Goal: Task Accomplishment & Management: Manage account settings

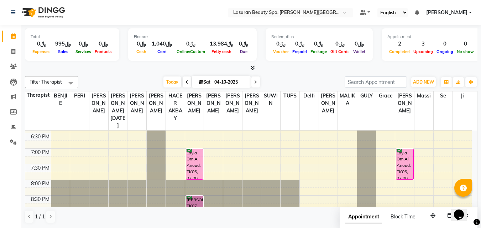
scroll to position [268, 0]
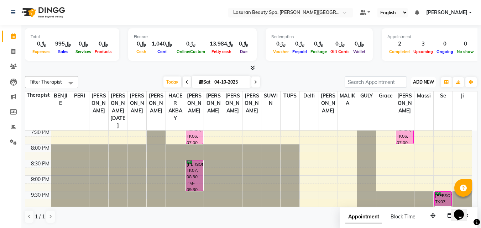
click at [420, 82] on span "ADD NEW" at bounding box center [423, 81] width 21 height 5
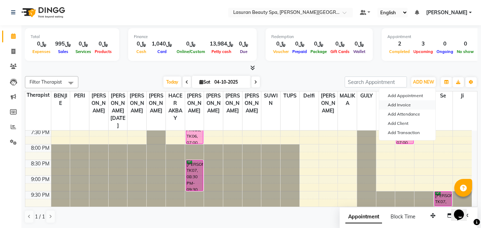
click at [412, 105] on link "Add Invoice" at bounding box center [407, 104] width 56 height 9
select select "service"
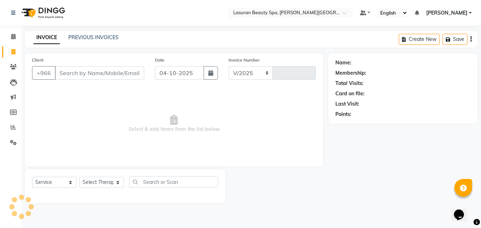
select select "6941"
type input "1703"
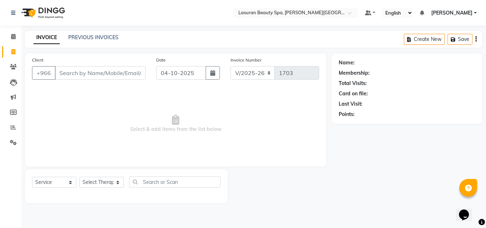
click at [119, 76] on input "Client" at bounding box center [100, 73] width 91 height 14
click at [124, 72] on input "Client" at bounding box center [100, 73] width 91 height 14
click at [123, 73] on input "558497367" at bounding box center [100, 73] width 91 height 14
type input "558497367"
click at [132, 75] on span "Add Client" at bounding box center [127, 72] width 28 height 7
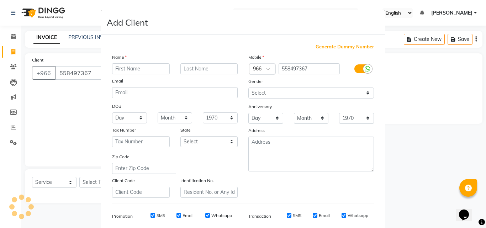
click at [151, 64] on input "text" at bounding box center [141, 68] width 58 height 11
type input "[PERSON_NAME]"
click at [203, 72] on input "text" at bounding box center [209, 68] width 58 height 11
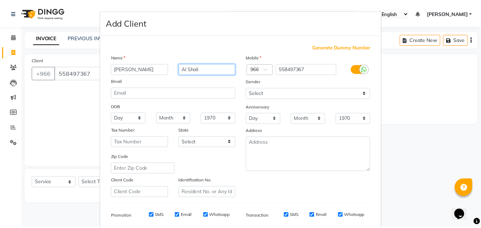
scroll to position [100, 0]
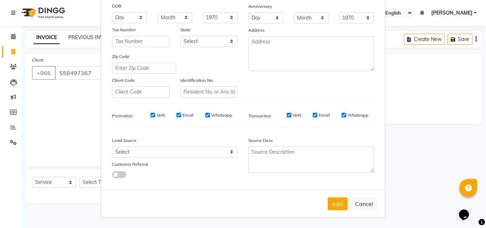
type input "Al Shali"
click at [335, 204] on button "Add" at bounding box center [338, 204] width 20 height 13
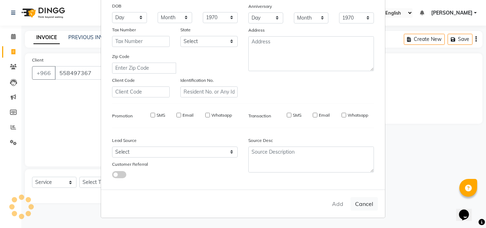
select select
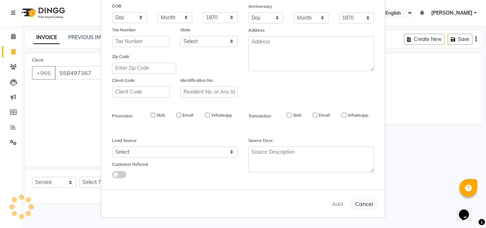
select select
checkbox input "false"
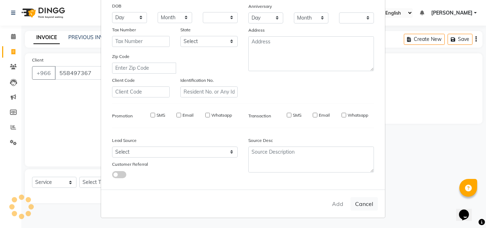
checkbox input "false"
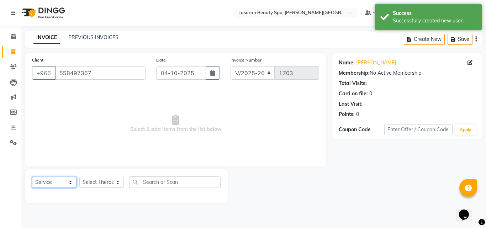
click at [54, 186] on select "Select Service Product Membership Package Voucher Prepaid Gift Card" at bounding box center [54, 182] width 44 height 11
click at [32, 177] on select "Select Service Product Membership Package Voucher Prepaid Gift Card" at bounding box center [54, 182] width 44 height 11
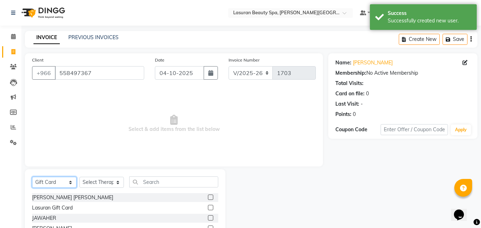
click at [49, 182] on select "Select Service Product Membership Package Voucher Prepaid Gift Card" at bounding box center [54, 182] width 44 height 11
select select "package"
click at [32, 177] on select "Select Service Product Membership Package Voucher Prepaid Gift Card" at bounding box center [54, 182] width 44 height 11
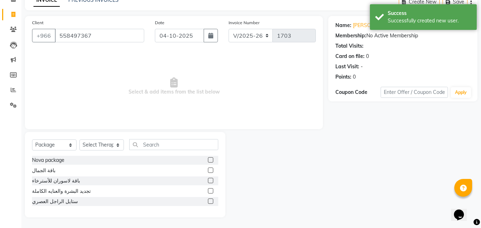
click at [211, 201] on label at bounding box center [210, 201] width 5 height 5
click at [211, 201] on input "checkbox" at bounding box center [210, 201] width 5 height 5
click at [211, 201] on label at bounding box center [210, 201] width 5 height 5
click at [211, 201] on input "checkbox" at bounding box center [210, 201] width 5 height 5
checkbox input "false"
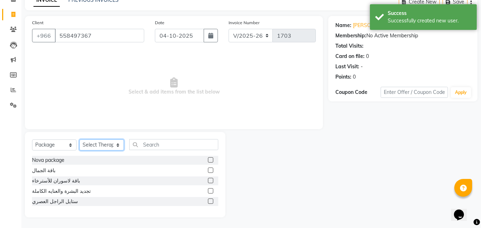
click at [102, 147] on select "Select Therapist [PERSON_NAME] ALJOHARY [PERSON_NAME] Kouraichy [PERSON_NAME] A…" at bounding box center [101, 145] width 44 height 11
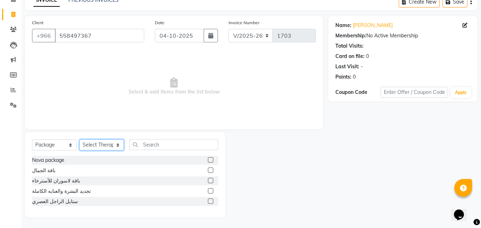
select select "67125"
click at [79, 140] on select "Select Therapist [PERSON_NAME] ALJOHARY [PERSON_NAME] Kouraichy [PERSON_NAME] A…" at bounding box center [101, 145] width 44 height 11
click at [208, 202] on label at bounding box center [210, 201] width 5 height 5
click at [208, 202] on input "checkbox" at bounding box center [210, 201] width 5 height 5
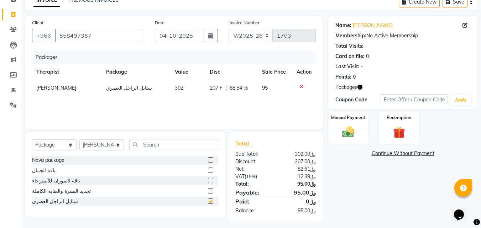
checkbox input "false"
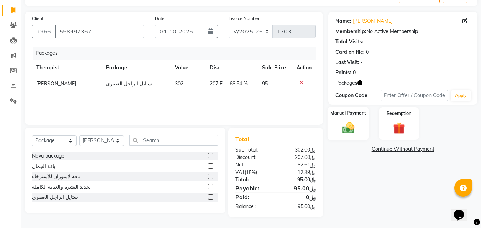
click at [341, 130] on img at bounding box center [348, 128] width 20 height 14
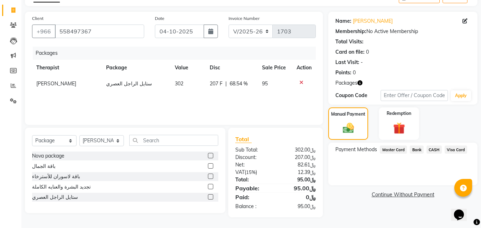
click at [458, 148] on span "Visa Card" at bounding box center [456, 150] width 23 height 8
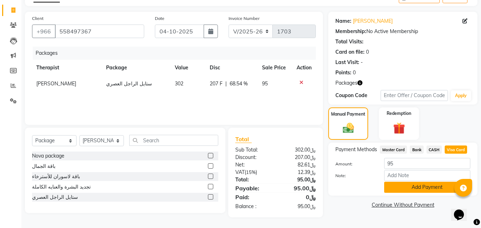
click at [411, 189] on button "Add Payment" at bounding box center [427, 187] width 86 height 11
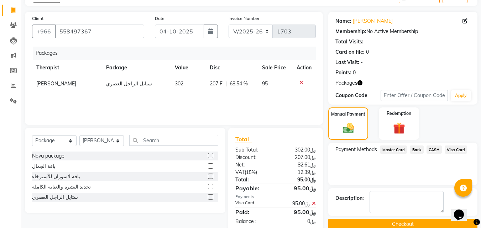
scroll to position [57, 0]
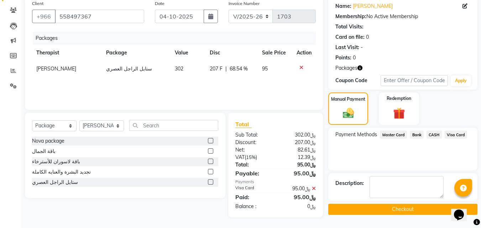
click at [356, 213] on button "Checkout" at bounding box center [402, 209] width 149 height 11
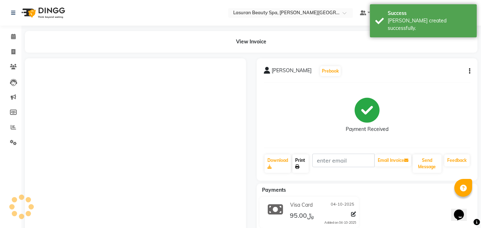
click at [298, 168] on icon at bounding box center [297, 167] width 4 height 4
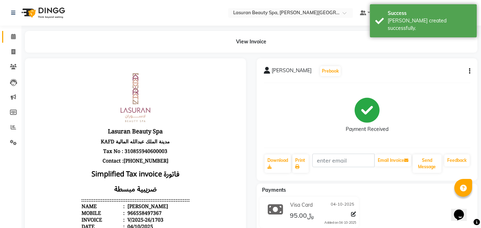
click at [10, 37] on span at bounding box center [13, 37] width 12 height 8
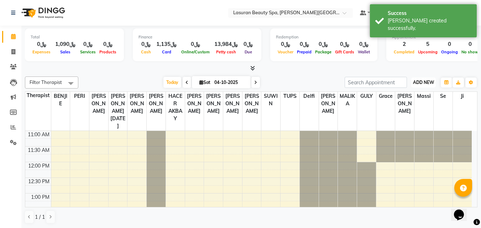
click at [417, 82] on span "ADD NEW" at bounding box center [423, 82] width 21 height 5
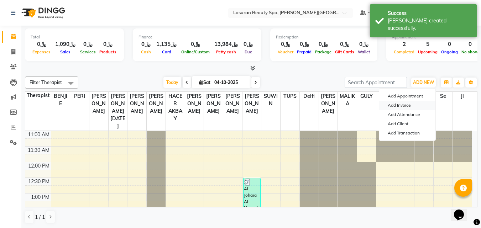
click at [408, 107] on link "Add Invoice" at bounding box center [407, 105] width 56 height 9
select select "service"
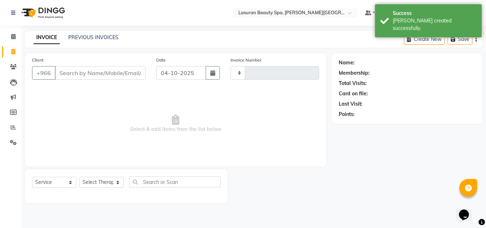
type input "1704"
select select "6941"
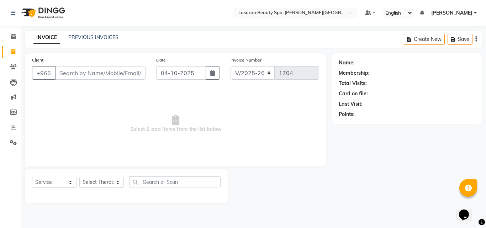
click at [124, 73] on input "Client" at bounding box center [100, 73] width 91 height 14
type input "533462248"
click at [127, 77] on button "Add Client" at bounding box center [127, 73] width 37 height 14
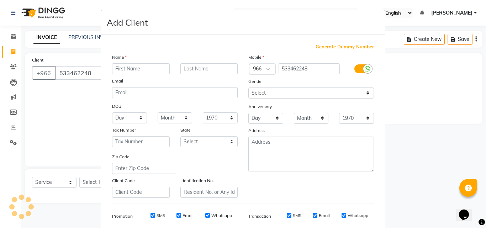
click at [142, 70] on input "text" at bounding box center [141, 68] width 58 height 11
type input "Fahad"
click at [208, 71] on input "text" at bounding box center [209, 68] width 58 height 11
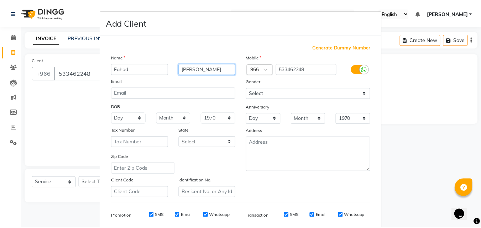
scroll to position [100, 0]
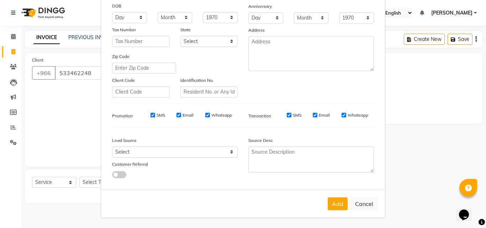
type input "[PERSON_NAME]"
click at [337, 203] on button "Add" at bounding box center [338, 204] width 20 height 13
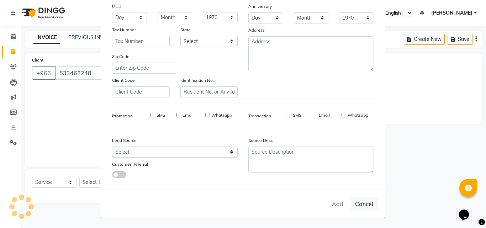
select select
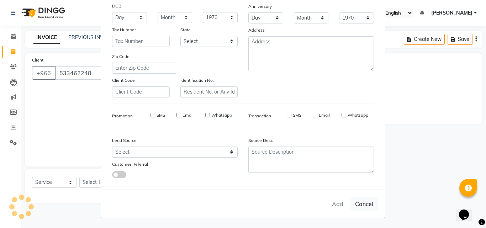
select select
checkbox input "false"
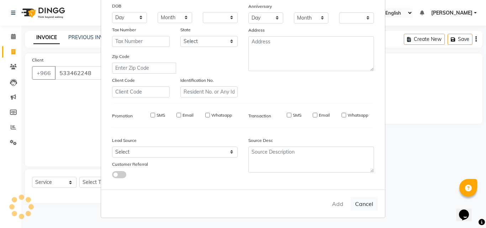
checkbox input "false"
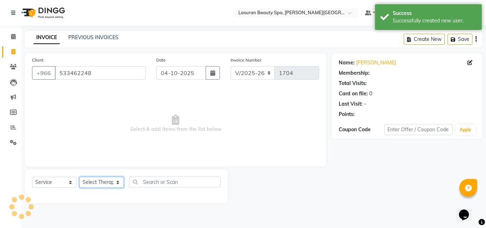
click at [97, 182] on select "Select Therapist [PERSON_NAME] ALJOHARY [PERSON_NAME] Kouraichy [PERSON_NAME] A…" at bounding box center [101, 182] width 44 height 11
select select "54629"
click at [79, 177] on select "Select Therapist [PERSON_NAME] ALJOHARY [PERSON_NAME] Kouraichy [PERSON_NAME] A…" at bounding box center [101, 182] width 44 height 11
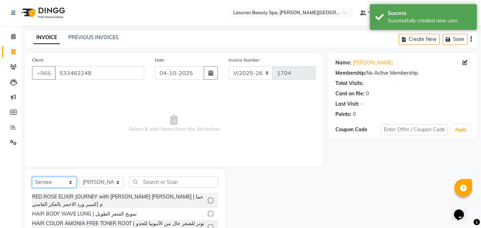
click at [49, 180] on select "Select Service Product Membership Package Voucher Prepaid Gift Card" at bounding box center [54, 182] width 44 height 11
click at [32, 177] on select "Select Service Product Membership Package Voucher Prepaid Gift Card" at bounding box center [54, 182] width 44 height 11
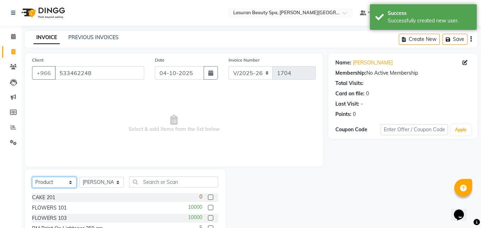
click at [69, 177] on select "Select Service Product Membership Package Voucher Prepaid Gift Card" at bounding box center [54, 182] width 44 height 11
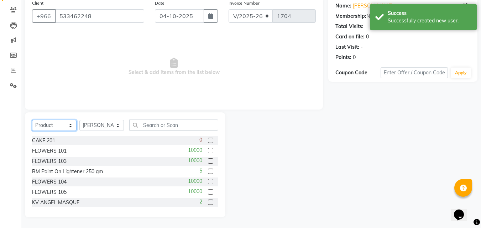
select select "service"
click at [32, 120] on select "Select Service Product Membership Package Voucher Prepaid Gift Card" at bounding box center [54, 125] width 44 height 11
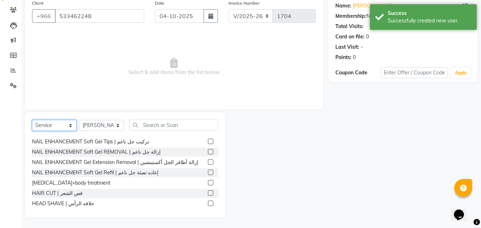
scroll to position [162, 0]
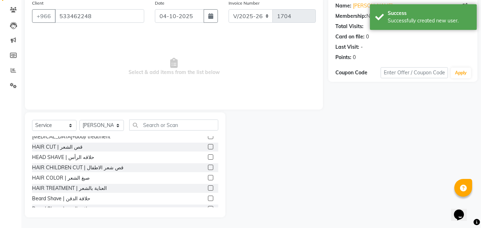
click at [208, 196] on label at bounding box center [210, 198] width 5 height 5
click at [208, 196] on input "checkbox" at bounding box center [210, 198] width 5 height 5
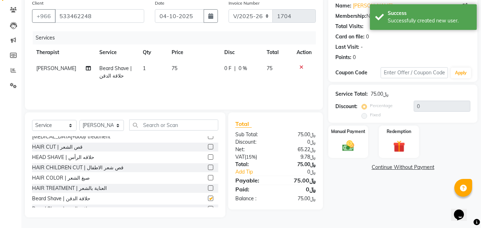
checkbox input "false"
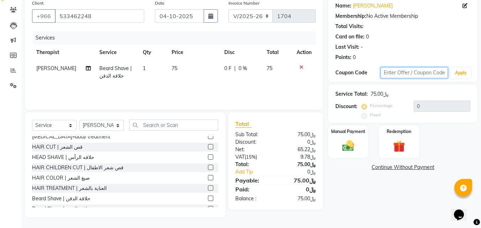
click at [417, 73] on input "text" at bounding box center [414, 72] width 67 height 11
type input "Kafd10"
click at [468, 73] on button "Apply" at bounding box center [461, 73] width 20 height 11
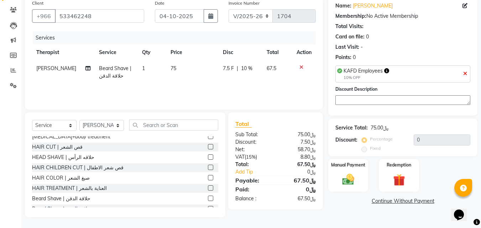
type input "10"
click at [343, 185] on img at bounding box center [348, 180] width 20 height 14
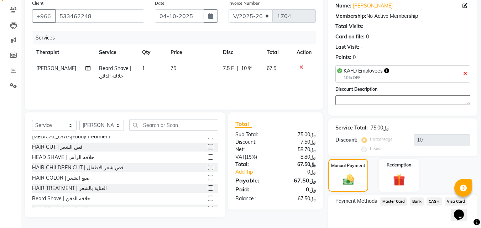
click at [456, 198] on span "Visa Card" at bounding box center [456, 202] width 23 height 8
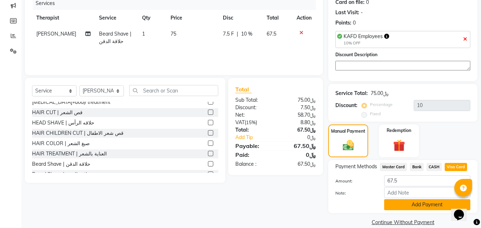
click at [396, 200] on button "Add Payment" at bounding box center [427, 204] width 86 height 11
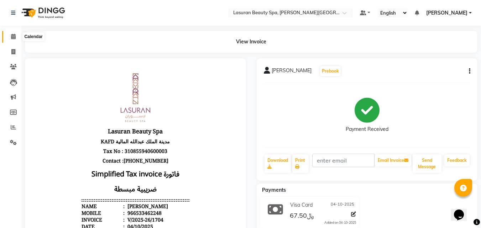
click at [7, 38] on span at bounding box center [13, 37] width 12 height 8
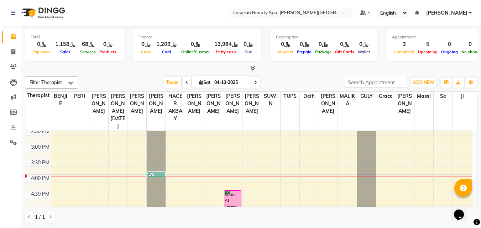
scroll to position [142, 0]
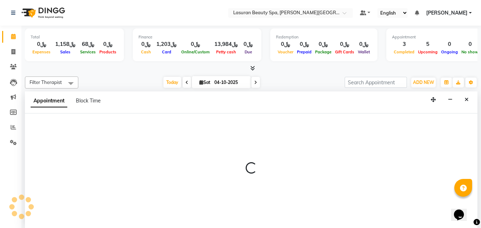
select select "54629"
select select "tentative"
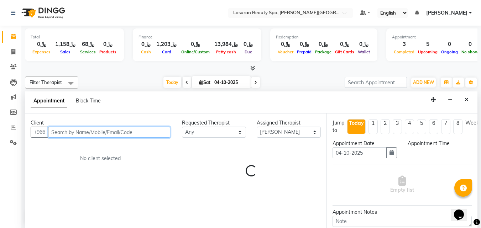
select select "990"
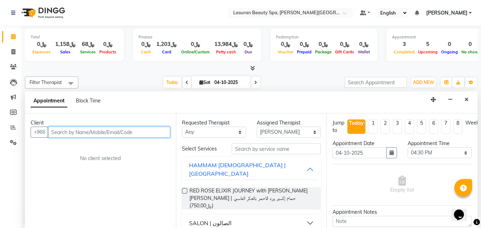
scroll to position [0, 0]
paste input "555414704"
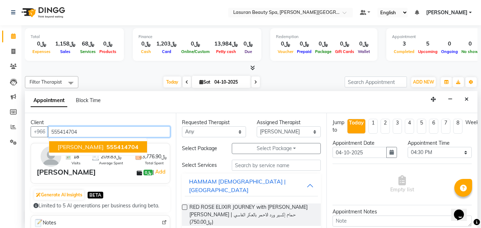
click at [129, 148] on span "555414704" at bounding box center [122, 146] width 32 height 7
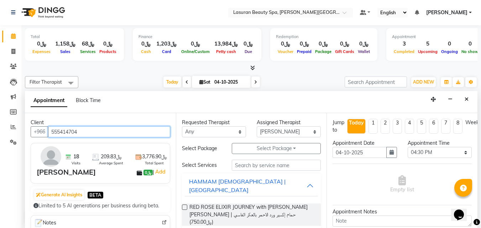
type input "555414704"
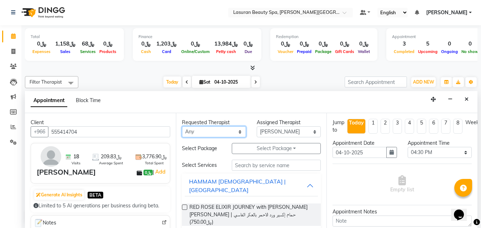
click at [207, 130] on select "Any [PERSON_NAME] ALJOHARY [PERSON_NAME] Kouraichy [PERSON_NAME] [PERSON_NAME] …" at bounding box center [214, 131] width 64 height 11
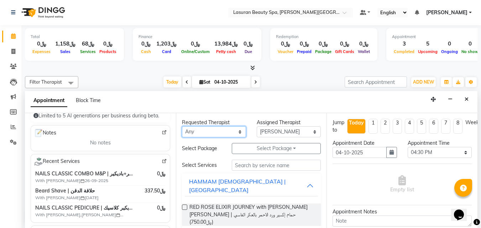
scroll to position [71, 0]
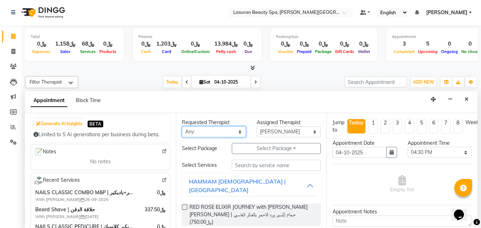
click at [214, 130] on select "Any [PERSON_NAME] ALJOHARY [PERSON_NAME] Kouraichy [PERSON_NAME] [PERSON_NAME] …" at bounding box center [214, 131] width 64 height 11
select select "54629"
click at [182, 126] on select "Any [PERSON_NAME] ALJOHARY [PERSON_NAME] Kouraichy [PERSON_NAME] [PERSON_NAME] …" at bounding box center [214, 131] width 64 height 11
click at [210, 179] on div "HAMMAM [DEMOGRAPHIC_DATA] | [GEOGRAPHIC_DATA]" at bounding box center [248, 185] width 118 height 17
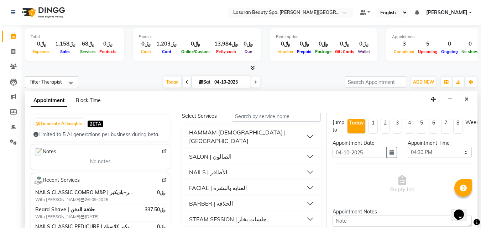
scroll to position [61, 0]
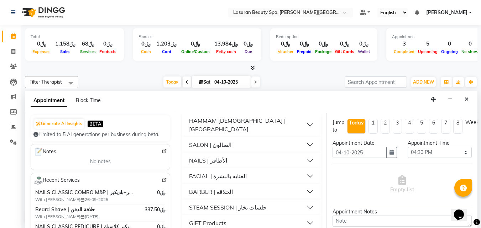
click at [235, 185] on button "BARBER | الحلاقه" at bounding box center [251, 191] width 133 height 13
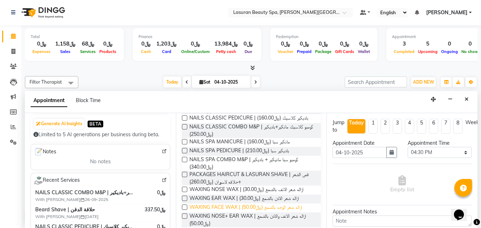
scroll to position [141, 0]
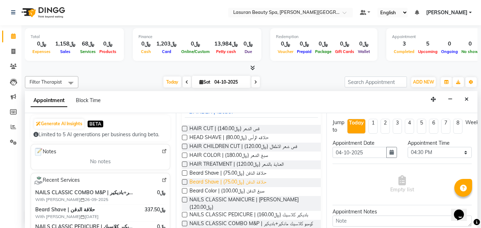
click at [232, 178] on span "Beard Shave | حلاقة الدقن (﷼75.00)" at bounding box center [227, 182] width 77 height 9
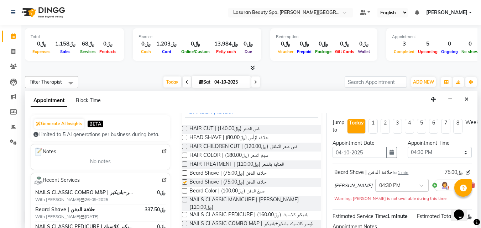
checkbox input "false"
click at [420, 151] on select "Select 12:00 PM 12:15 PM 12:30 PM 12:45 PM 01:00 PM 01:15 PM 01:30 PM 01:45 PM …" at bounding box center [440, 152] width 64 height 11
select select "1020"
click at [408, 147] on select "Select 12:00 PM 12:15 PM 12:30 PM 12:45 PM 01:00 PM 01:15 PM 01:30 PM 01:45 PM …" at bounding box center [440, 152] width 64 height 11
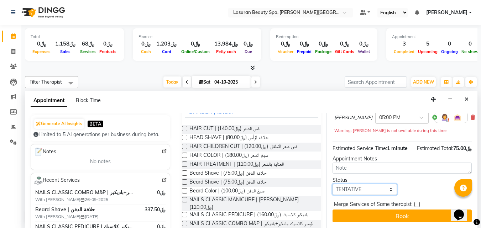
click at [347, 188] on select "Select TENTATIVE CONFIRM CHECK-IN UPCOMING" at bounding box center [364, 189] width 64 height 11
select select "confirm booking"
click at [332, 184] on select "Select TENTATIVE CONFIRM CHECK-IN UPCOMING" at bounding box center [364, 189] width 64 height 11
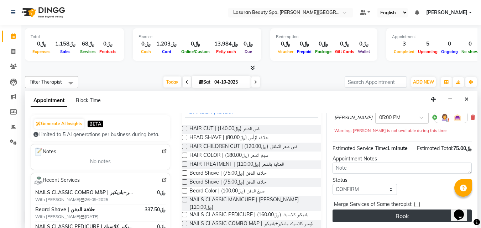
click at [367, 215] on button "Book" at bounding box center [401, 216] width 139 height 13
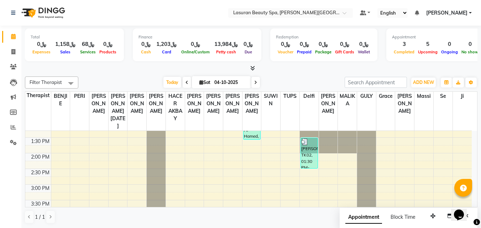
scroll to position [71, 0]
click at [414, 84] on span "ADD NEW" at bounding box center [423, 82] width 21 height 5
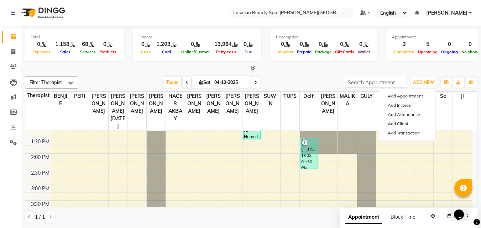
scroll to position [36, 0]
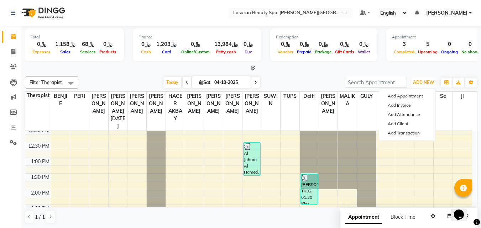
click at [257, 156] on div "Al Johara Al Hamed, TK02, 12:30 PM-01:35 PM, RITUAL BRIGHT BLUE ROCK | حمام الأ…" at bounding box center [251, 159] width 17 height 33
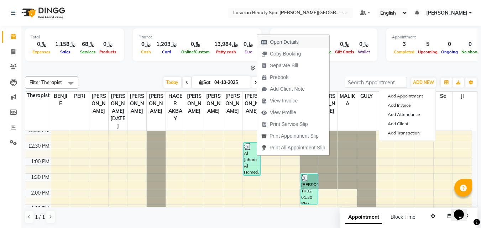
click at [279, 44] on span "Open Details" at bounding box center [284, 41] width 29 height 7
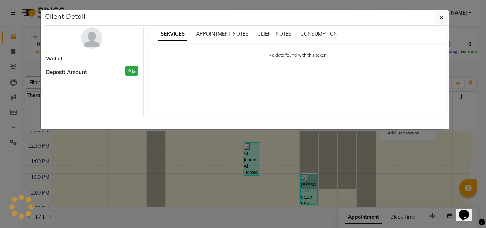
select select "3"
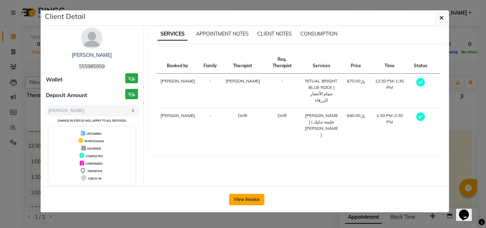
click at [234, 197] on button "View Invoice" at bounding box center [246, 199] width 35 height 11
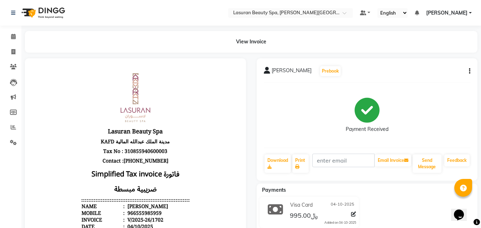
click at [469, 71] on icon "button" at bounding box center [469, 71] width 1 height 0
click at [448, 79] on div "Edit Invoice" at bounding box center [441, 75] width 36 height 9
select select "service"
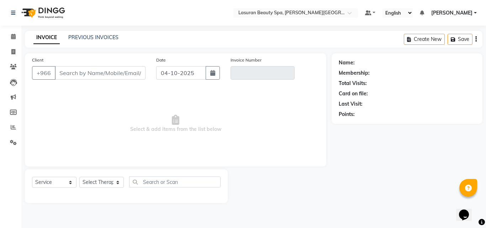
type input "555985959"
type input "V/2025-26/1702"
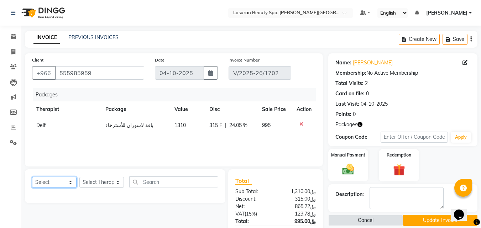
click at [62, 181] on select "Select Service Product Membership Package Voucher Prepaid Gift Card" at bounding box center [54, 182] width 44 height 11
select select "service"
click at [32, 177] on select "Select Service Product Membership Package Voucher Prepaid Gift Card" at bounding box center [54, 182] width 44 height 11
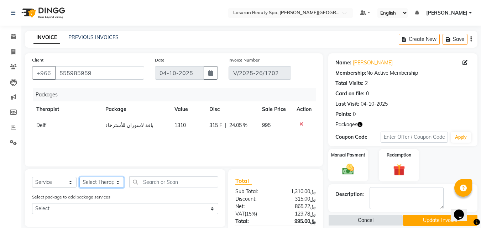
click at [109, 177] on select "Select Therapist [PERSON_NAME] ALJOHARY [PERSON_NAME] Kouraichy [PERSON_NAME] A…" at bounding box center [101, 182] width 44 height 11
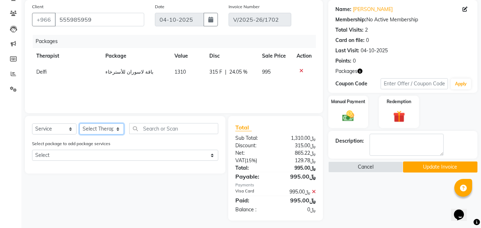
click at [110, 132] on select "Select Therapist [PERSON_NAME] ALJOHARY [PERSON_NAME] Kouraichy [PERSON_NAME] A…" at bounding box center [101, 129] width 44 height 11
click at [109, 129] on select "Select Therapist [PERSON_NAME] ALJOHARY [PERSON_NAME] Kouraichy [PERSON_NAME] A…" at bounding box center [101, 129] width 44 height 11
select select "67194"
click at [79, 124] on select "Select Therapist [PERSON_NAME] ALJOHARY [PERSON_NAME] Kouraichy [PERSON_NAME] A…" at bounding box center [101, 129] width 44 height 11
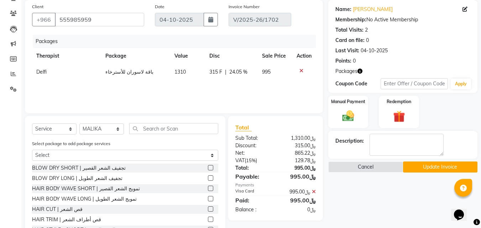
click at [208, 178] on label at bounding box center [210, 177] width 5 height 5
click at [208, 178] on input "checkbox" at bounding box center [210, 178] width 5 height 5
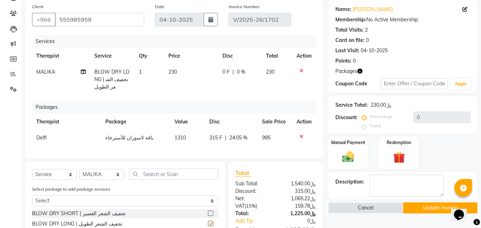
checkbox input "false"
click at [347, 150] on img at bounding box center [348, 157] width 20 height 14
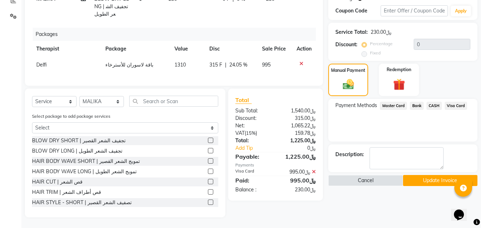
click at [453, 102] on span "Visa Card" at bounding box center [456, 106] width 23 height 8
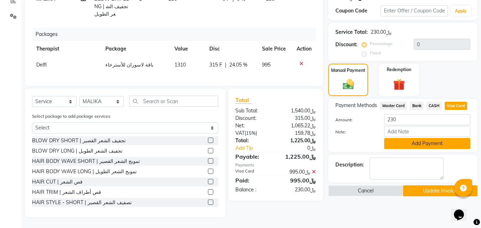
click at [413, 139] on button "Add Payment" at bounding box center [427, 143] width 86 height 11
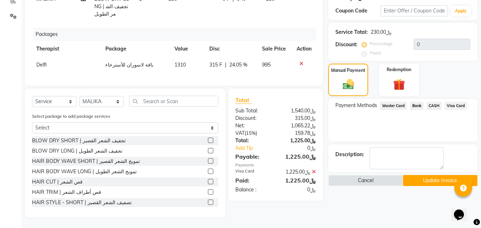
click at [424, 175] on button "Update Invoice" at bounding box center [440, 180] width 74 height 11
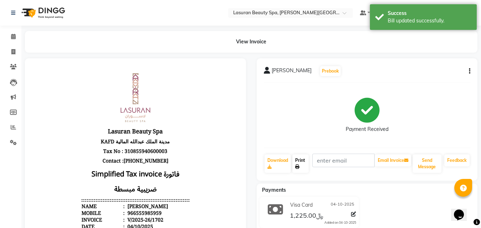
click at [301, 167] on link "Print" at bounding box center [300, 163] width 16 height 19
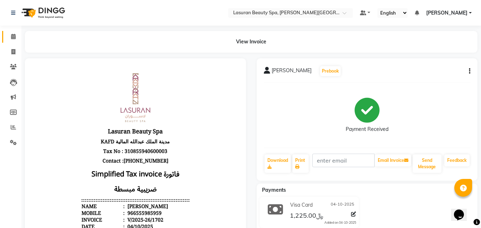
click at [15, 34] on icon at bounding box center [13, 36] width 5 height 5
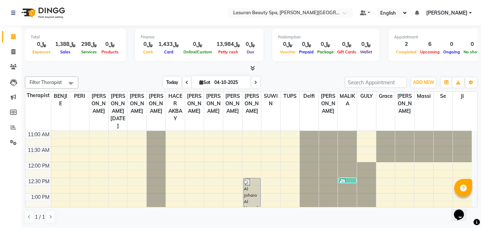
click at [174, 86] on span "Today" at bounding box center [172, 82] width 18 height 11
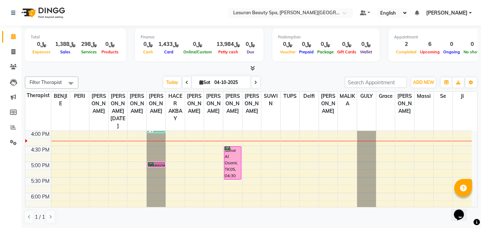
click at [157, 163] on div "[PERSON_NAME], TK09, 05:00 PM-05:01 PM, [PERSON_NAME] Shave | حلاقة الدقن" at bounding box center [156, 164] width 17 height 4
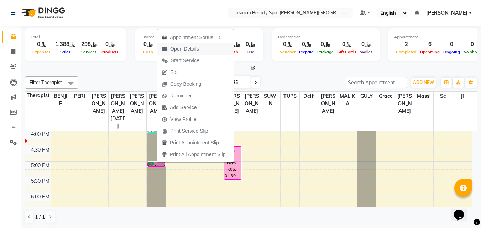
click at [181, 49] on span "Open Details" at bounding box center [184, 48] width 29 height 7
select select "6"
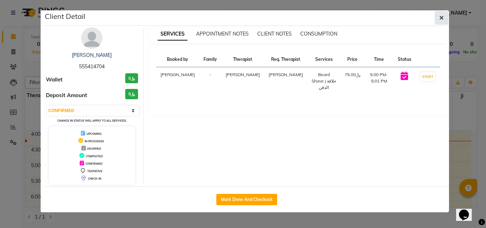
click at [443, 19] on icon "button" at bounding box center [442, 18] width 4 height 6
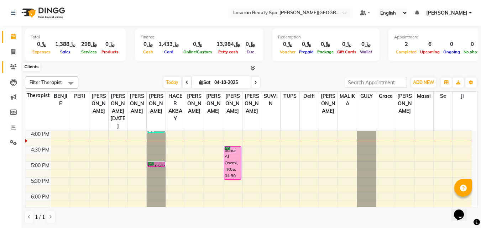
click at [19, 68] on span at bounding box center [13, 67] width 12 height 8
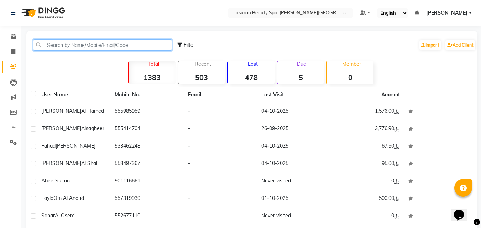
click at [103, 46] on input "text" at bounding box center [102, 45] width 139 height 11
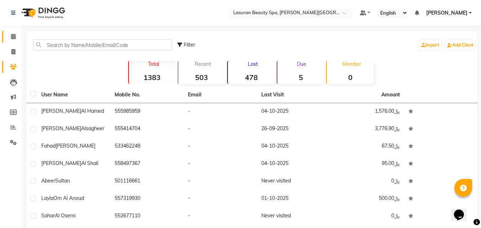
click at [9, 36] on span at bounding box center [13, 37] width 12 height 8
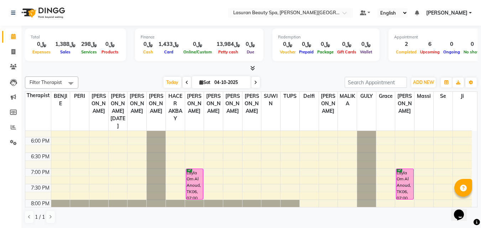
scroll to position [214, 0]
click at [200, 184] on div "Layla Om Al Anoud, TK06, 07:00 PM-08:00 PM, SPA COMBO | كومبو سبا(مانكير+باديكي…" at bounding box center [194, 183] width 17 height 30
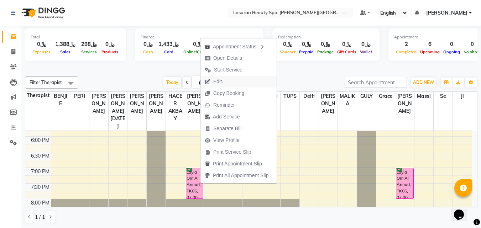
click at [213, 80] on span "Edit" at bounding box center [217, 81] width 9 height 7
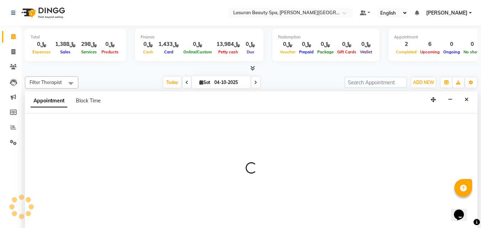
select select "tentative"
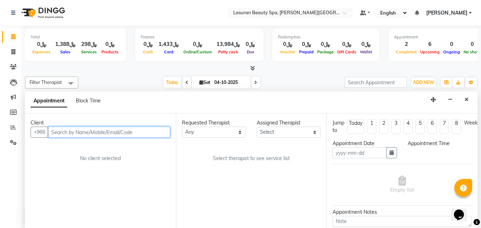
type input "04-10-2025"
select select "confirm booking"
select select "54632"
select select "91214"
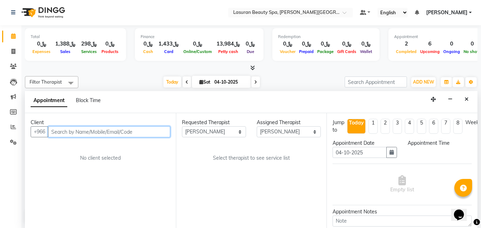
select select "1140"
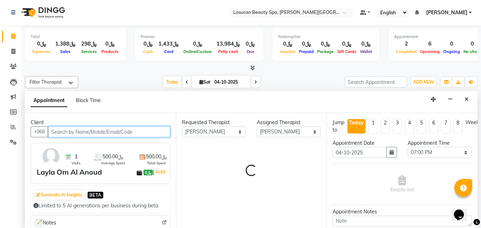
scroll to position [157, 0]
select select "4542"
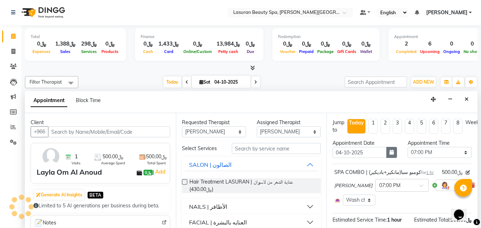
click at [389, 156] on button "button" at bounding box center [391, 152] width 11 height 11
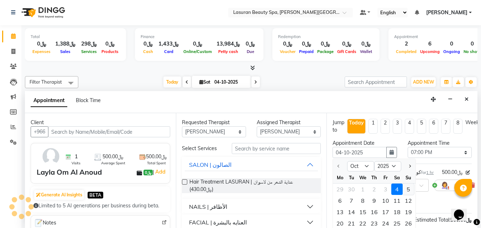
click at [405, 188] on div "5" at bounding box center [408, 189] width 11 height 11
type input "05-10-2025"
select select "4521"
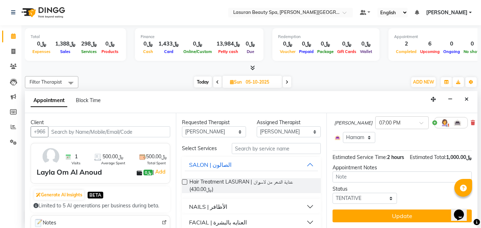
scroll to position [0, 0]
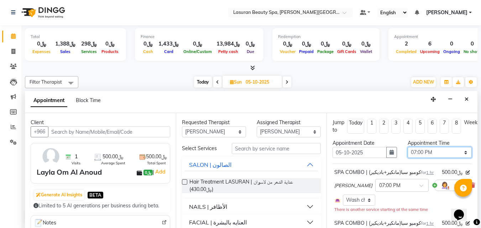
click at [419, 153] on select "Select 12:00 PM 12:15 PM 12:30 PM 12:45 PM 01:00 PM 01:15 PM 01:30 PM 01:45 PM …" at bounding box center [440, 152] width 64 height 11
select select "960"
click at [408, 147] on select "Select 12:00 PM 12:15 PM 12:30 PM 12:45 PM 01:00 PM 01:15 PM 01:30 PM 01:45 PM …" at bounding box center [440, 152] width 64 height 11
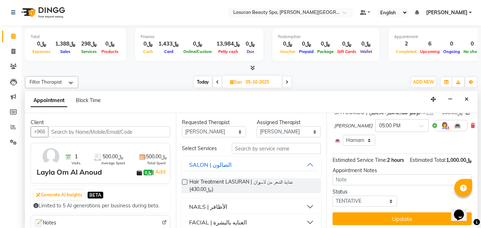
scroll to position [107, 0]
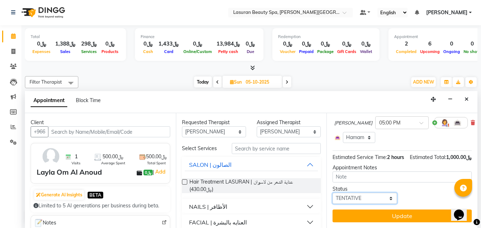
click at [359, 204] on select "Select TENTATIVE CONFIRM UPCOMING" at bounding box center [364, 198] width 64 height 11
select select "confirm booking"
click at [332, 200] on select "Select TENTATIVE CONFIRM UPCOMING" at bounding box center [364, 198] width 64 height 11
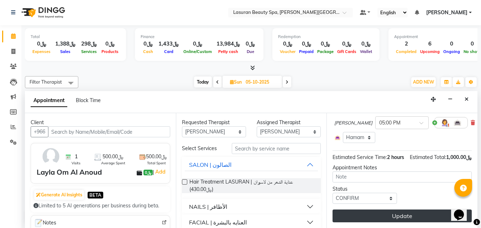
click at [363, 217] on button "Update" at bounding box center [401, 216] width 139 height 13
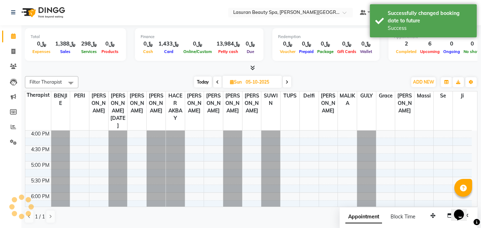
scroll to position [0, 0]
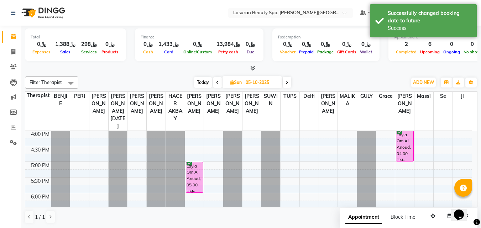
click at [198, 82] on span "Today" at bounding box center [203, 82] width 18 height 11
type input "04-10-2025"
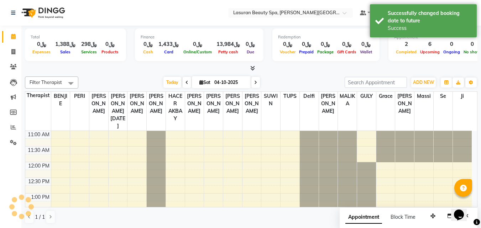
scroll to position [157, 0]
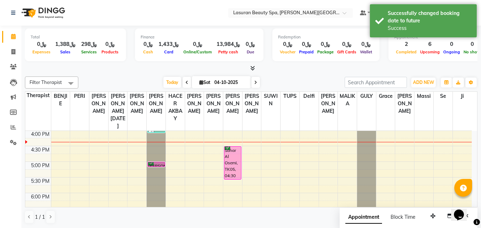
click at [228, 166] on div "Sahar Al Osemi, TK05, 04:30 PM-05:35 PM, RITUAL BRIGHT BLUE ROCK | حمام الأحجار…" at bounding box center [232, 163] width 17 height 33
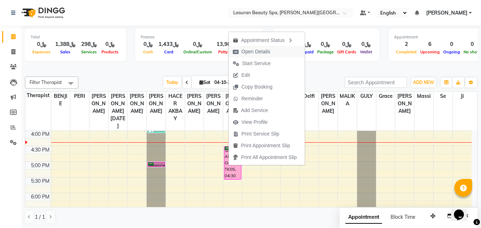
click at [263, 53] on span "Open Details" at bounding box center [255, 51] width 29 height 7
select select "6"
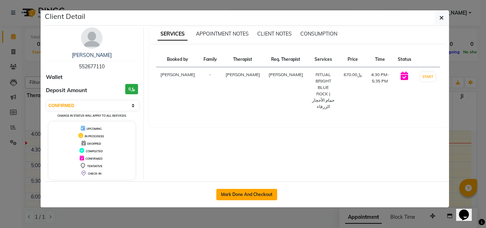
click at [242, 189] on button "Mark Done And Checkout" at bounding box center [246, 194] width 61 height 11
select select "service"
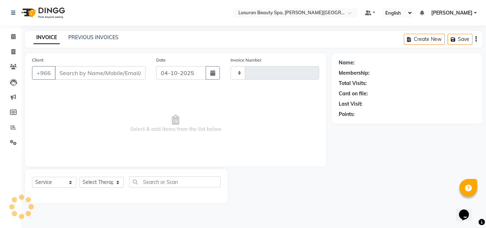
type input "1705"
select select "6941"
type input "552677110"
select select "54640"
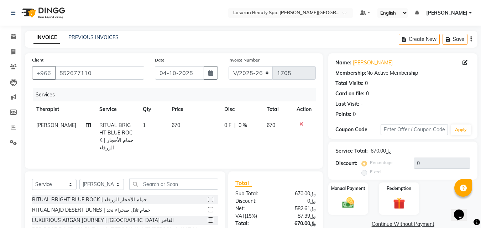
scroll to position [57, 0]
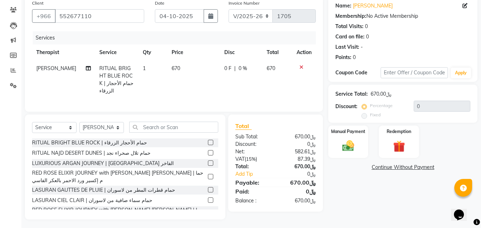
click at [300, 141] on div "﷼0" at bounding box center [299, 144] width 46 height 7
click at [264, 156] on div "Vat ( 15% )" at bounding box center [253, 159] width 46 height 7
click at [248, 182] on div "Payable:" at bounding box center [253, 182] width 46 height 9
click at [299, 171] on div "﷼0" at bounding box center [302, 174] width 38 height 7
click at [299, 137] on div "﷼670.00" at bounding box center [299, 136] width 46 height 7
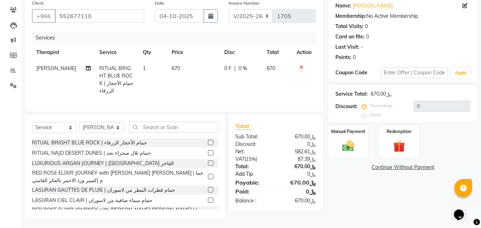
click at [279, 171] on link "Add Tip" at bounding box center [256, 174] width 53 height 7
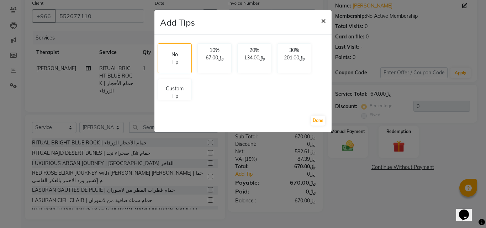
click at [318, 16] on button "×" at bounding box center [323, 20] width 16 height 20
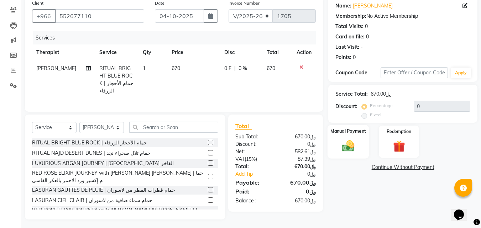
click at [346, 141] on img at bounding box center [348, 146] width 20 height 14
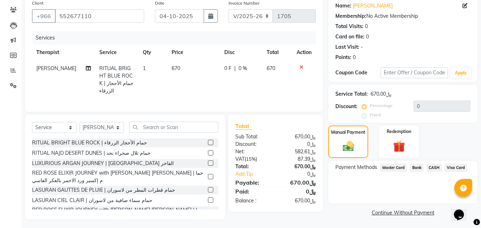
click at [456, 168] on span "Visa Card" at bounding box center [456, 168] width 23 height 8
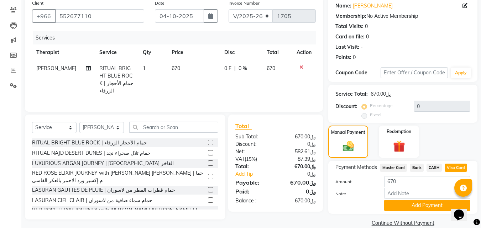
scroll to position [68, 0]
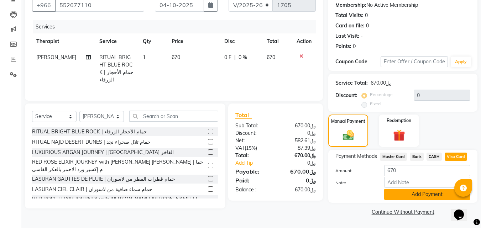
click at [413, 191] on button "Add Payment" at bounding box center [427, 194] width 86 height 11
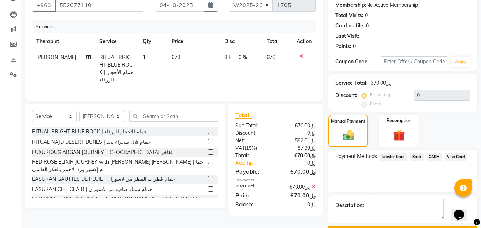
click at [348, 226] on button "Checkout" at bounding box center [402, 231] width 149 height 11
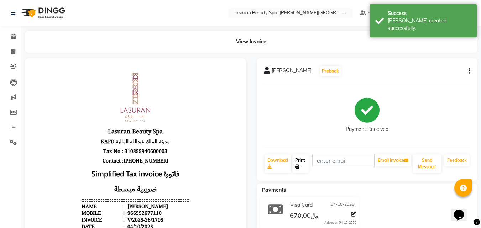
click at [297, 167] on icon at bounding box center [297, 167] width 4 height 4
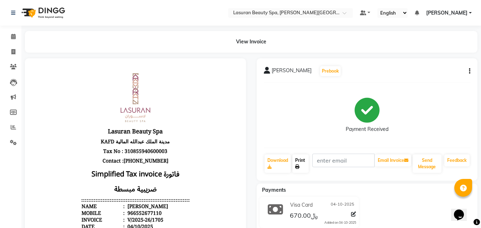
click at [297, 167] on icon at bounding box center [297, 167] width 4 height 4
click at [302, 172] on link "Print" at bounding box center [300, 163] width 16 height 19
click at [11, 39] on icon at bounding box center [13, 36] width 5 height 5
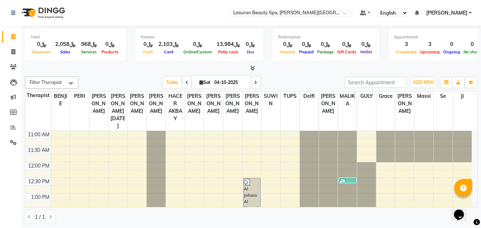
click at [253, 68] on icon at bounding box center [252, 67] width 5 height 5
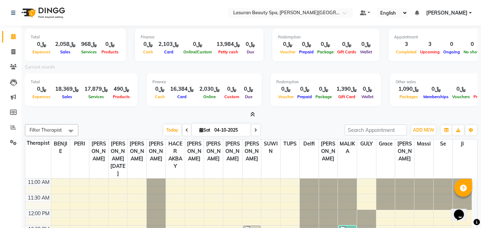
click at [255, 116] on icon at bounding box center [252, 114] width 5 height 5
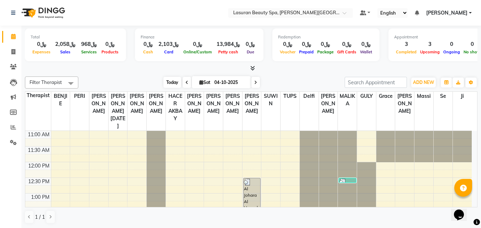
click at [164, 84] on span "Today" at bounding box center [172, 82] width 18 height 11
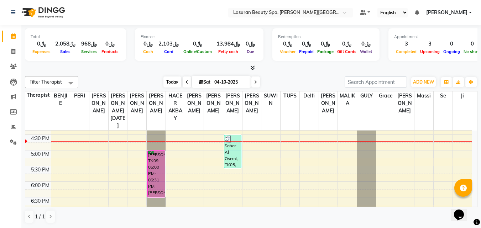
scroll to position [167, 0]
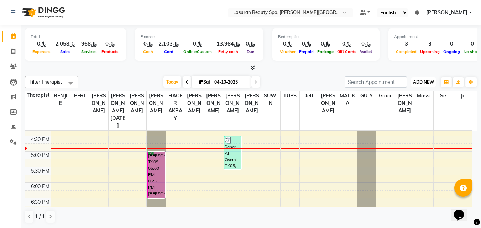
click at [413, 85] on button "ADD NEW Toggle Dropdown" at bounding box center [423, 82] width 25 height 10
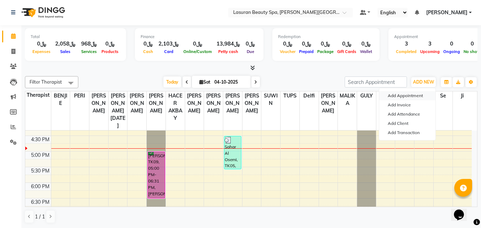
click at [416, 96] on button "Add Appointment" at bounding box center [407, 95] width 56 height 9
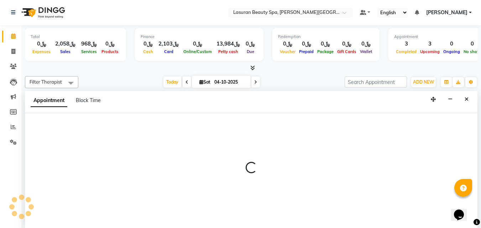
select select "720"
select select "tentative"
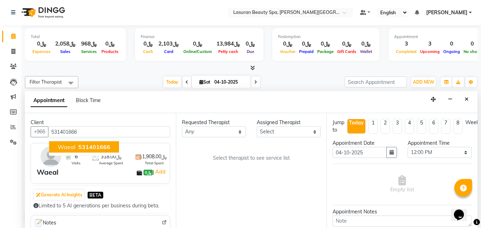
click at [98, 148] on span "531401666" at bounding box center [94, 146] width 32 height 7
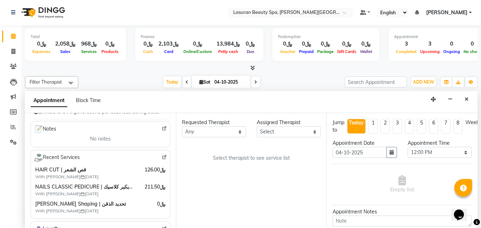
scroll to position [107, 0]
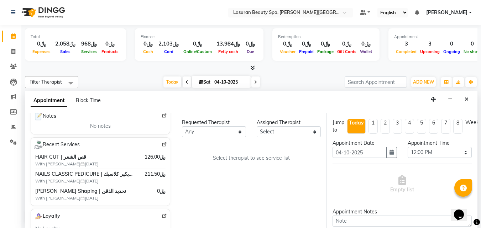
type input "531401666"
click at [193, 130] on select "Any [PERSON_NAME] ALJOHARY [PERSON_NAME] Kouraichy [PERSON_NAME] [PERSON_NAME] …" at bounding box center [214, 131] width 64 height 11
select select "54629"
click at [182, 126] on select "Any [PERSON_NAME] ALJOHARY [PERSON_NAME] Kouraichy [PERSON_NAME] [PERSON_NAME] …" at bounding box center [214, 131] width 64 height 11
select select "54629"
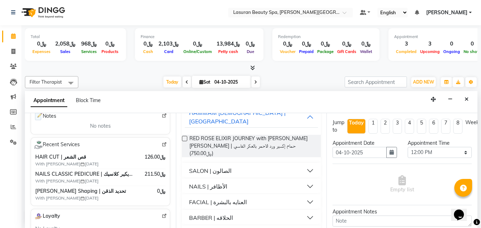
scroll to position [70, 0]
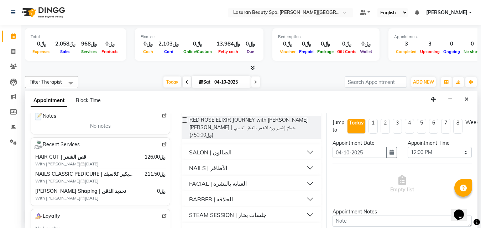
click at [213, 195] on div "BARBER | الحلاقه" at bounding box center [211, 199] width 44 height 9
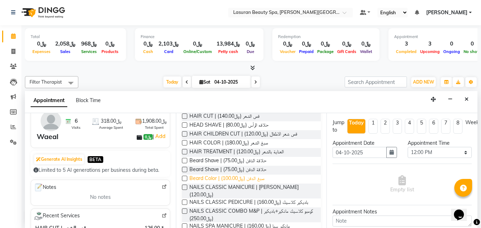
scroll to position [177, 0]
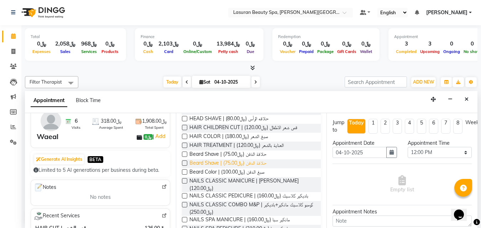
click at [231, 159] on span "Beard Shave | حلاقة الدقن (﷼75.00)" at bounding box center [227, 163] width 77 height 9
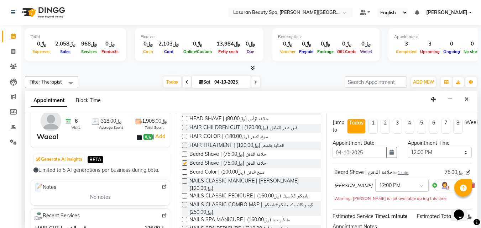
checkbox input "false"
click at [429, 149] on select "Select 12:00 PM 12:15 PM 12:30 PM 12:45 PM 01:00 PM 01:15 PM 01:30 PM 01:45 PM …" at bounding box center [440, 152] width 64 height 11
select select "1050"
click at [408, 147] on select "Select 12:00 PM 12:15 PM 12:30 PM 12:45 PM 01:00 PM 01:15 PM 01:30 PM 01:45 PM …" at bounding box center [440, 152] width 64 height 11
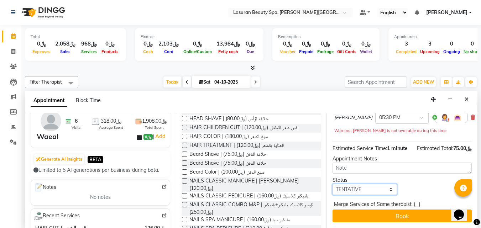
click at [366, 184] on select "Select TENTATIVE CONFIRM CHECK-IN UPCOMING" at bounding box center [364, 189] width 64 height 11
select select "confirm booking"
click at [332, 184] on select "Select TENTATIVE CONFIRM CHECK-IN UPCOMING" at bounding box center [364, 189] width 64 height 11
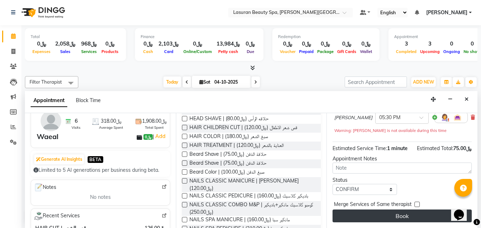
click at [390, 210] on button "Book" at bounding box center [401, 216] width 139 height 13
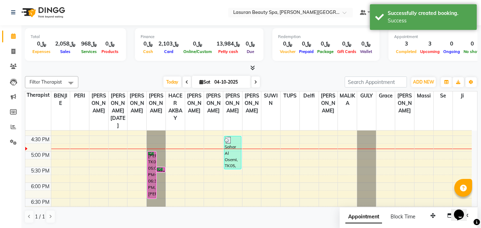
scroll to position [0, 0]
drag, startPoint x: 152, startPoint y: 197, endPoint x: 154, endPoint y: 158, distance: 39.6
click at [154, 158] on div "[PERSON_NAME], TK09, 05:00 PM-06:31 PM, [PERSON_NAME] Shave | حلاقة الدقن Waeal…" at bounding box center [156, 136] width 19 height 344
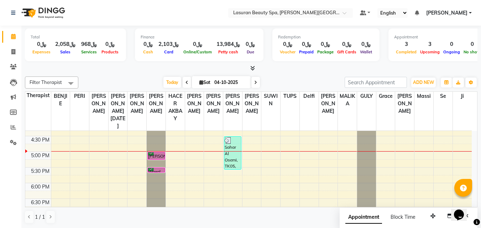
click at [156, 155] on div "[PERSON_NAME], TK09, 05:00 PM-05:16 PM, [PERSON_NAME] Shave | حلاقة الدقن" at bounding box center [156, 155] width 17 height 7
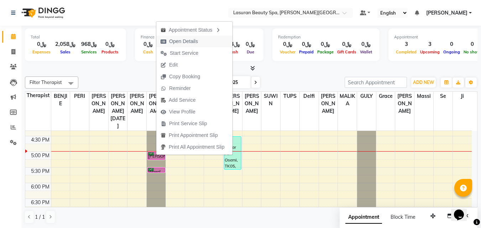
click at [176, 43] on span "Open Details" at bounding box center [183, 41] width 29 height 7
select select "6"
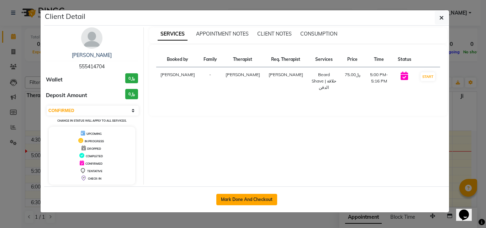
click at [237, 196] on button "Mark Done And Checkout" at bounding box center [246, 199] width 61 height 11
select select "service"
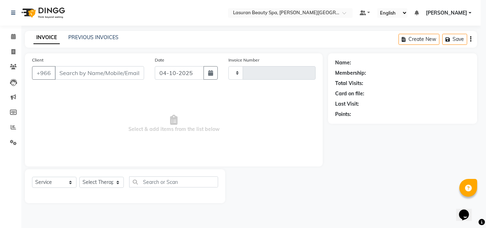
type input "1706"
select select "6941"
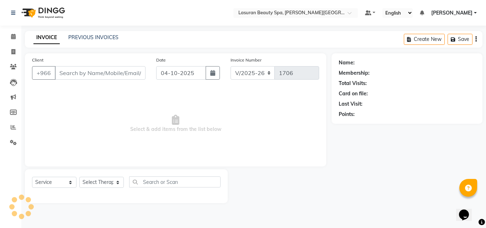
type input "555414704"
select select "54629"
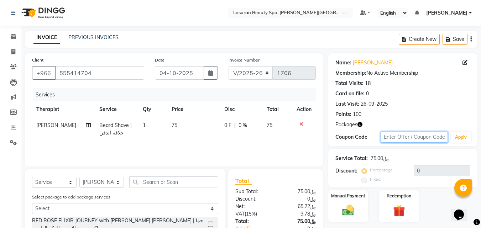
click at [414, 132] on input "text" at bounding box center [414, 137] width 67 height 11
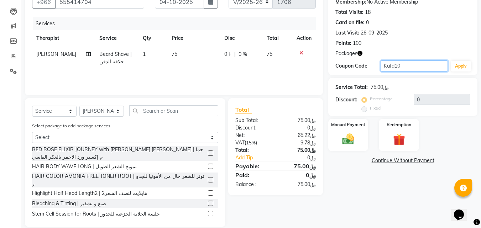
type input "Kafd10"
click at [452, 68] on button "Apply" at bounding box center [461, 66] width 20 height 11
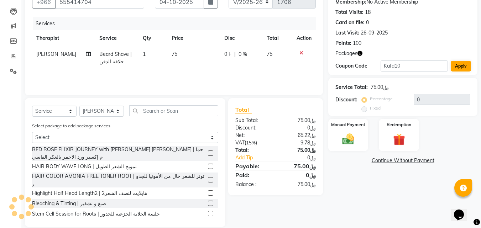
type input "10"
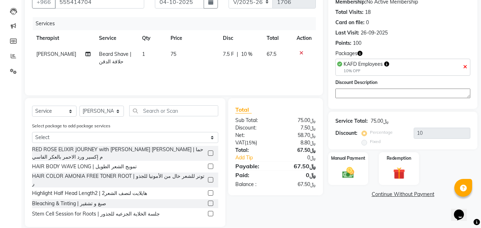
scroll to position [81, 0]
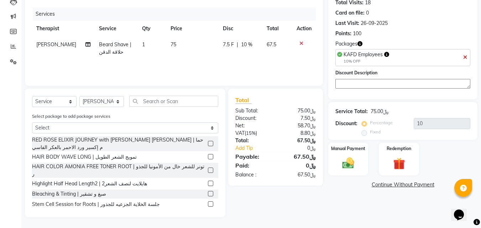
click at [350, 164] on img at bounding box center [348, 163] width 19 height 14
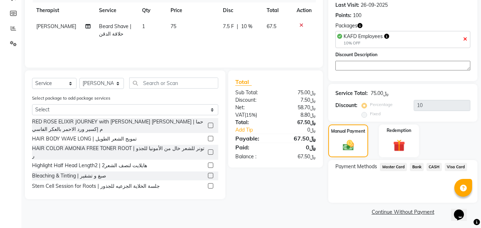
click at [461, 166] on span "Visa Card" at bounding box center [456, 167] width 23 height 8
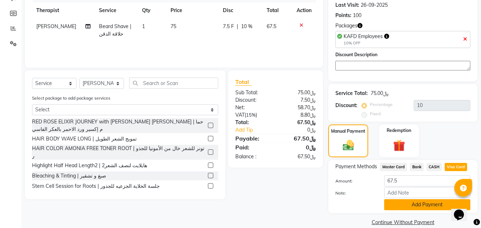
click at [399, 205] on button "Add Payment" at bounding box center [427, 204] width 86 height 11
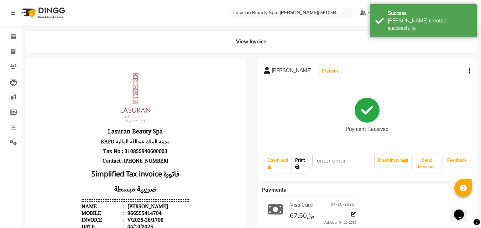
click at [302, 165] on link "Print" at bounding box center [300, 163] width 16 height 19
click at [302, 168] on link "Print" at bounding box center [300, 163] width 16 height 19
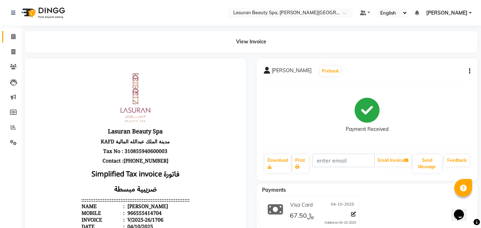
click at [14, 34] on icon at bounding box center [13, 36] width 5 height 5
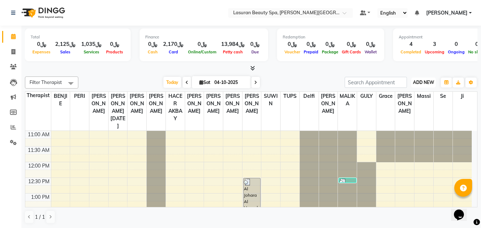
click at [425, 82] on span "ADD NEW" at bounding box center [423, 82] width 21 height 5
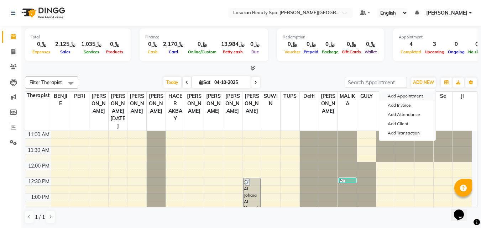
click at [416, 94] on button "Add Appointment" at bounding box center [407, 95] width 56 height 9
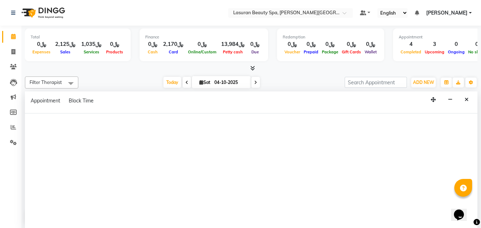
select select "tentative"
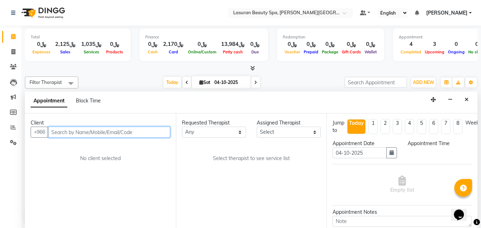
select select "720"
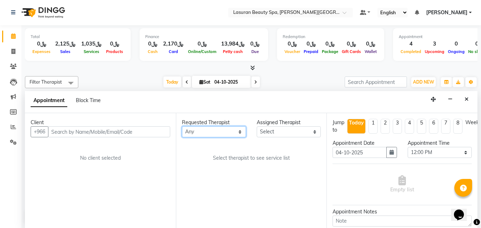
click at [226, 135] on select "Any [PERSON_NAME] ALJOHARY [PERSON_NAME] Kouraichy [PERSON_NAME] [PERSON_NAME] …" at bounding box center [214, 131] width 64 height 11
select select "54626"
click at [182, 126] on select "Any [PERSON_NAME] ALJOHARY [PERSON_NAME] Kouraichy [PERSON_NAME] [PERSON_NAME] …" at bounding box center [214, 131] width 64 height 11
select select "54626"
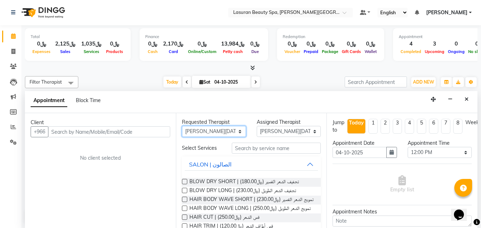
scroll to position [0, 0]
click at [213, 168] on div "SALON | الصالون" at bounding box center [210, 165] width 42 height 9
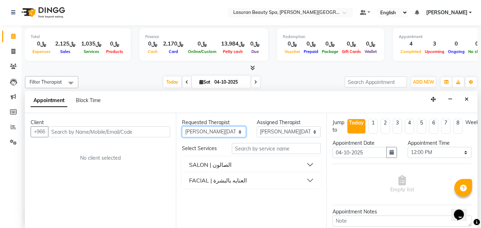
click at [219, 129] on select "Any [PERSON_NAME] ALJOHARY [PERSON_NAME] Kouraichy [PERSON_NAME] [PERSON_NAME] …" at bounding box center [214, 131] width 64 height 11
select select "54630"
click at [182, 126] on select "Any [PERSON_NAME] ALJOHARY [PERSON_NAME] Kouraichy [PERSON_NAME] [PERSON_NAME] …" at bounding box center [214, 131] width 64 height 11
select select "54630"
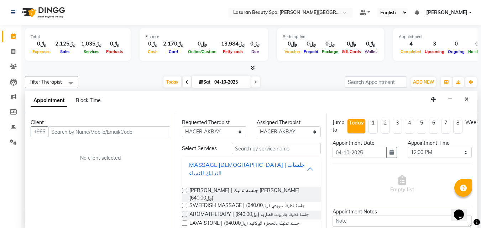
click at [242, 164] on div "MASSAGE [DEMOGRAPHIC_DATA] | جلسات التدليك للنساء" at bounding box center [248, 169] width 118 height 17
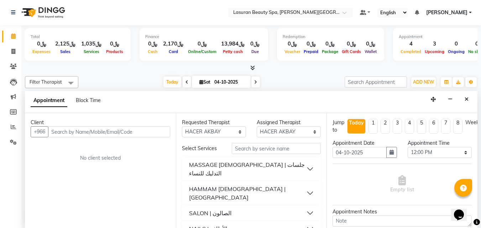
scroll to position [75, 0]
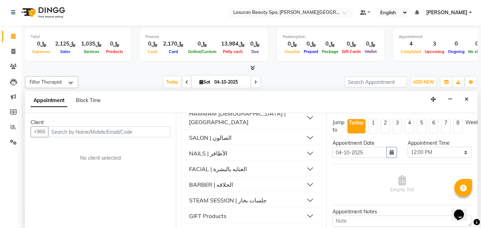
click at [207, 196] on div "STEAM SESSION | جلسات بخار" at bounding box center [228, 200] width 78 height 9
click at [208, 180] on div "BARBER | الحلاقه" at bounding box center [211, 184] width 44 height 9
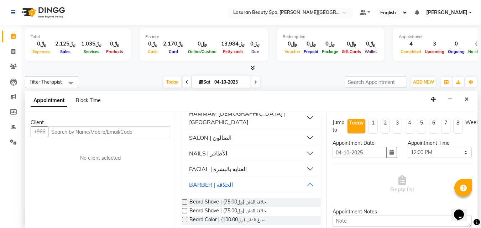
click at [209, 165] on div "FACIAL | العنايه بالبشرة" at bounding box center [218, 169] width 58 height 9
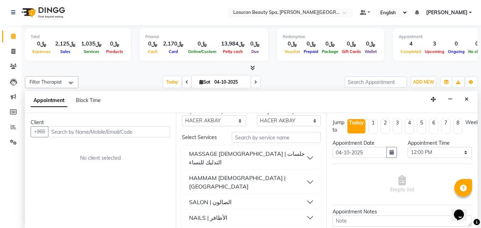
scroll to position [0, 0]
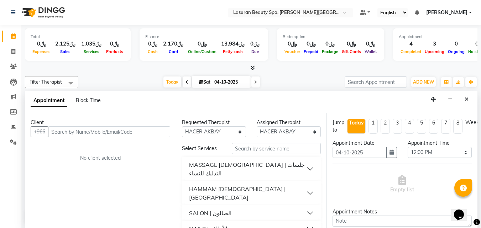
click at [303, 162] on button "MASSAGE [DEMOGRAPHIC_DATA] | جلسات التدليك للنساء" at bounding box center [251, 168] width 133 height 21
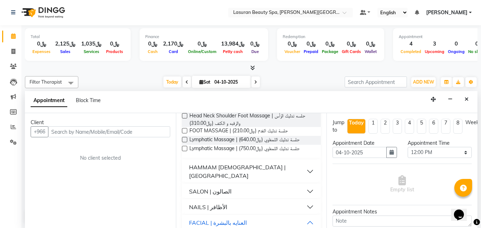
scroll to position [227, 0]
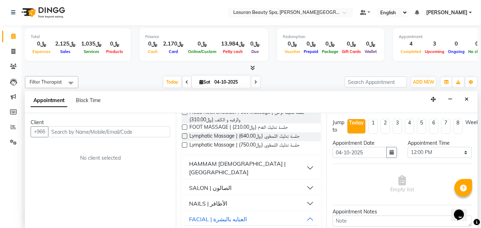
click at [303, 157] on button "HAMMAM [DEMOGRAPHIC_DATA] | [GEOGRAPHIC_DATA]" at bounding box center [251, 167] width 133 height 21
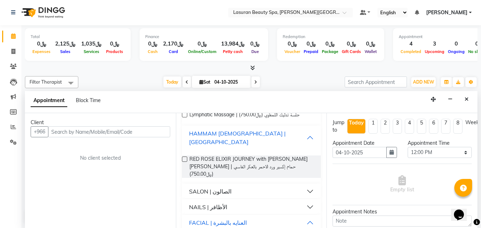
scroll to position [260, 0]
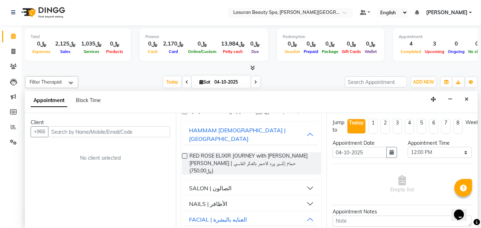
click at [303, 182] on button "SALON | الصالون" at bounding box center [251, 188] width 133 height 13
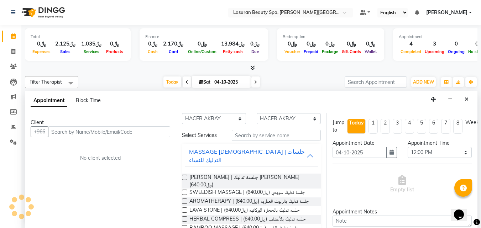
scroll to position [11, 0]
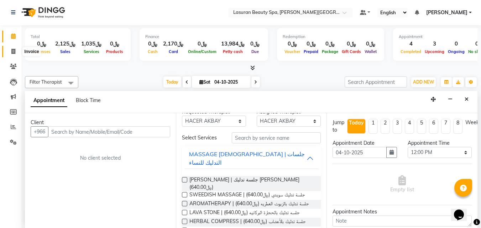
click at [8, 49] on span at bounding box center [13, 52] width 12 height 8
click at [12, 67] on icon at bounding box center [13, 66] width 7 height 5
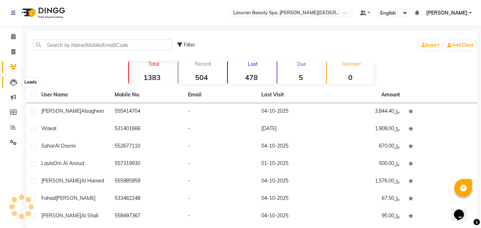
click at [12, 82] on icon at bounding box center [13, 82] width 7 height 7
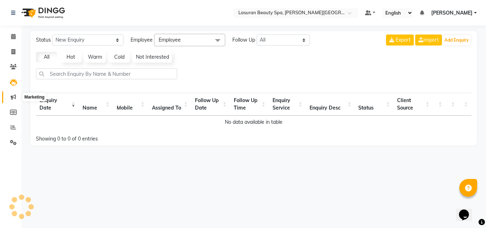
click at [14, 95] on icon at bounding box center [13, 96] width 5 height 5
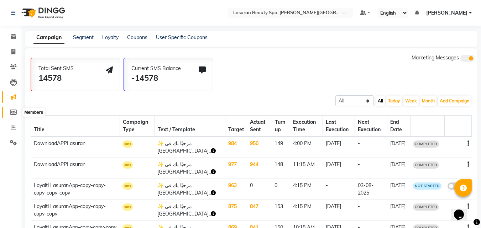
click at [14, 111] on icon at bounding box center [13, 112] width 7 height 5
select select
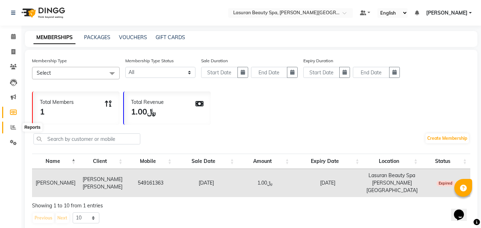
click at [14, 129] on icon at bounding box center [13, 127] width 5 height 5
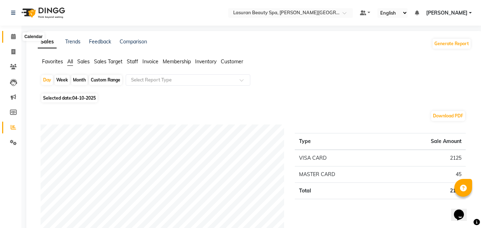
click at [12, 35] on icon at bounding box center [13, 36] width 5 height 5
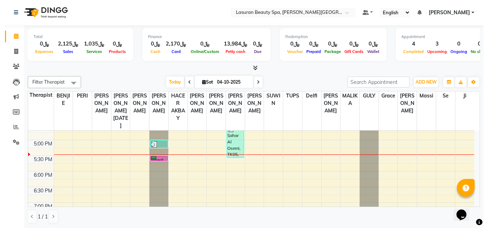
scroll to position [178, 0]
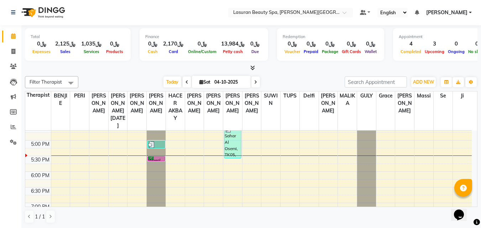
click at [162, 157] on div "Waeal, TK10, 05:30 PM-05:31 PM, [PERSON_NAME] Shave | حلاقة الدقن" at bounding box center [156, 159] width 17 height 4
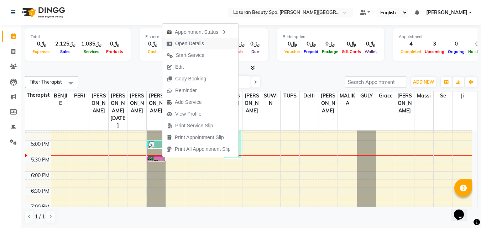
click at [199, 44] on span "Open Details" at bounding box center [189, 43] width 29 height 7
select select "6"
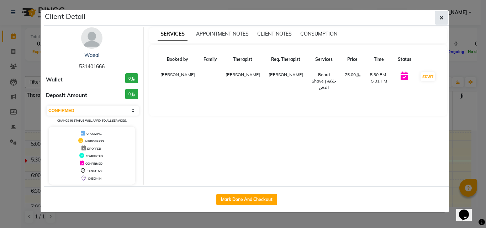
click at [444, 22] on button "button" at bounding box center [442, 18] width 14 height 14
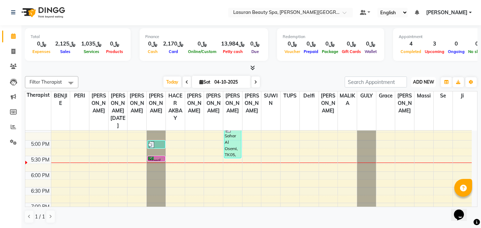
click at [423, 82] on span "ADD NEW" at bounding box center [423, 81] width 21 height 5
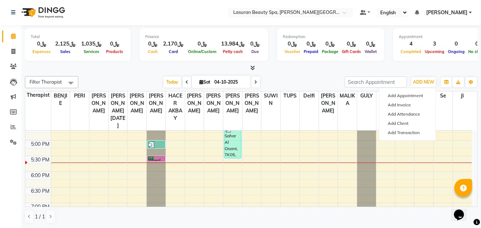
click at [401, 67] on div at bounding box center [251, 67] width 452 height 7
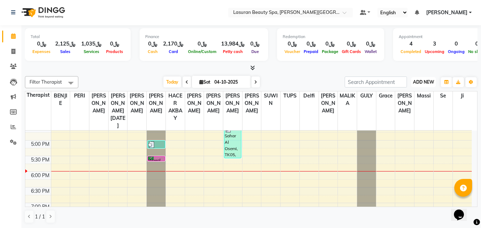
click at [429, 84] on span "ADD NEW" at bounding box center [423, 81] width 21 height 5
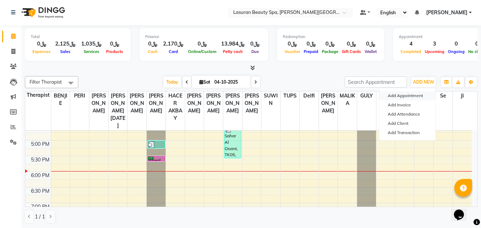
click at [411, 96] on button "Add Appointment" at bounding box center [407, 95] width 56 height 9
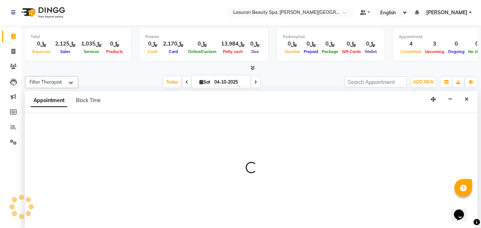
select select "720"
select select "tentative"
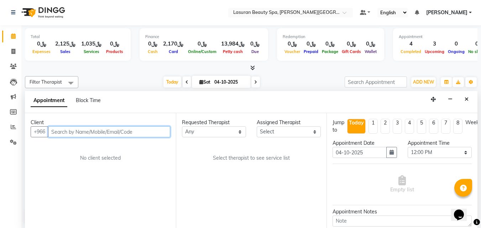
paste input "557146012"
type input "557146012"
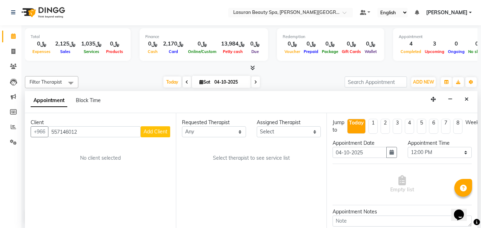
click at [153, 133] on span "Add Client" at bounding box center [155, 132] width 24 height 6
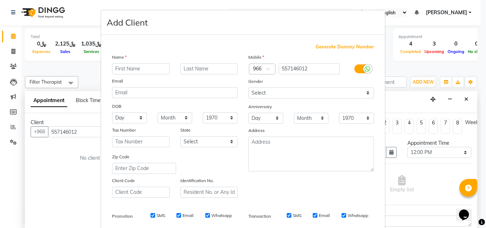
click at [127, 69] on input "text" at bounding box center [141, 68] width 58 height 11
type input "Al Anoud"
click at [219, 69] on input "text" at bounding box center [209, 68] width 58 height 11
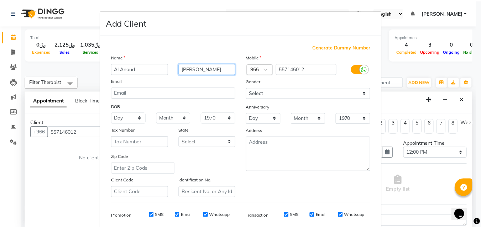
scroll to position [100, 0]
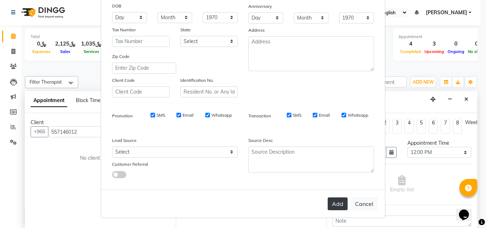
type input "[PERSON_NAME]"
click at [340, 204] on button "Add" at bounding box center [338, 204] width 20 height 13
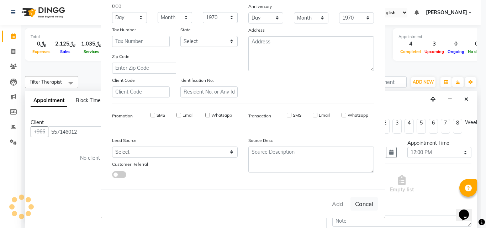
select select
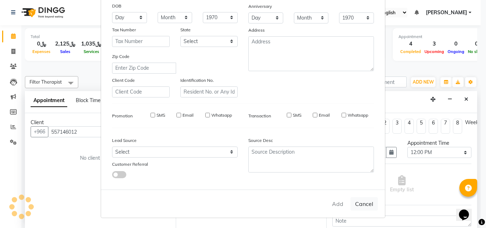
select select
checkbox input "false"
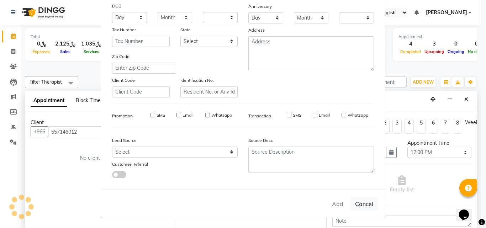
checkbox input "false"
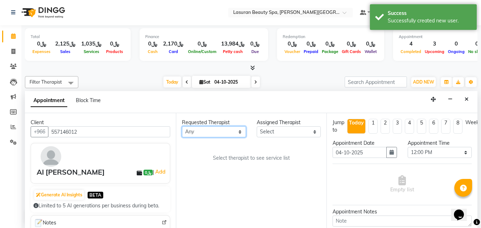
click at [222, 133] on select "Any [PERSON_NAME] ALJOHARY [PERSON_NAME] Kouraichy [PERSON_NAME] [PERSON_NAME] …" at bounding box center [214, 131] width 64 height 11
select select "54632"
click at [182, 126] on select "Any [PERSON_NAME] ALJOHARY [PERSON_NAME] Kouraichy [PERSON_NAME] [PERSON_NAME] …" at bounding box center [214, 131] width 64 height 11
select select "54632"
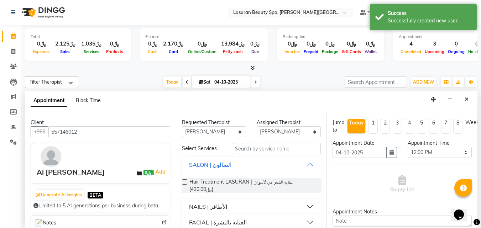
click at [220, 168] on div "SALON | الصالون" at bounding box center [210, 165] width 42 height 9
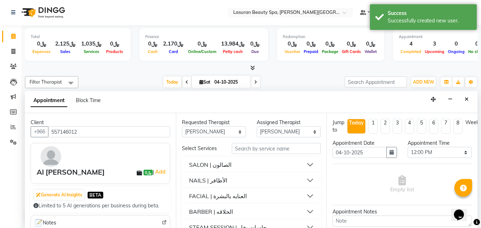
click at [215, 182] on div "NAILS | الأظافر" at bounding box center [208, 180] width 38 height 9
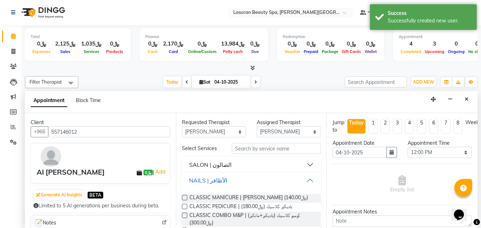
scroll to position [36, 0]
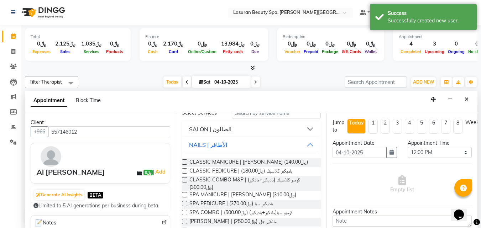
click at [215, 182] on span "CLASSIC COMBO M&P | كومبو كلاسيك (باديكير+مانكير) (﷼300.00)" at bounding box center [252, 183] width 126 height 15
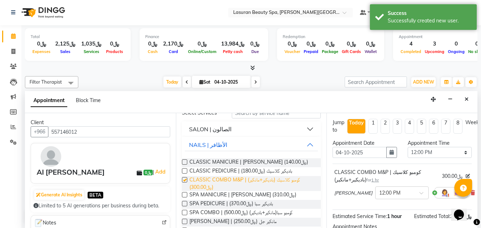
checkbox input "false"
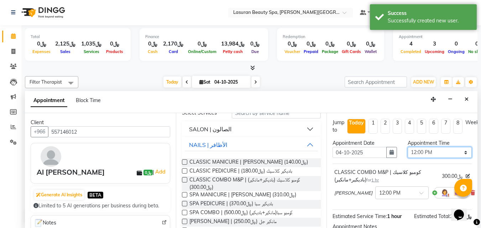
click at [423, 149] on select "Select 12:00 PM 12:15 PM 12:30 PM 12:45 PM 01:00 PM 01:15 PM 01:30 PM 01:45 PM …" at bounding box center [440, 152] width 64 height 11
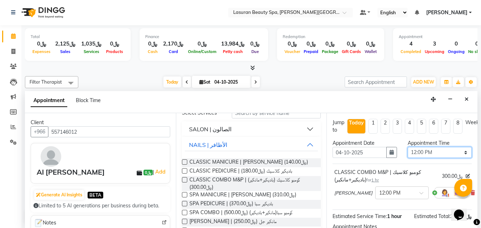
select select "1095"
click at [408, 147] on select "Select 12:00 PM 12:15 PM 12:30 PM 12:45 PM 01:00 PM 01:15 PM 01:30 PM 01:45 PM …" at bounding box center [440, 152] width 64 height 11
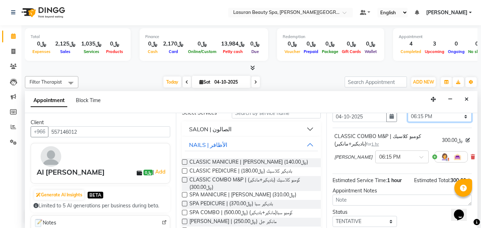
scroll to position [73, 0]
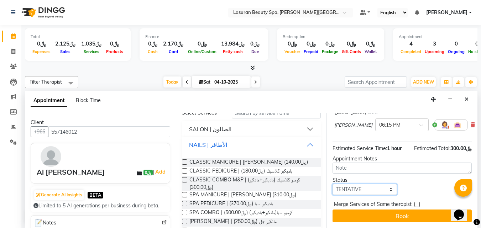
click at [378, 185] on select "Select TENTATIVE CONFIRM CHECK-IN UPCOMING" at bounding box center [364, 189] width 64 height 11
select select "confirm booking"
click at [332, 184] on select "Select TENTATIVE CONFIRM CHECK-IN UPCOMING" at bounding box center [364, 189] width 64 height 11
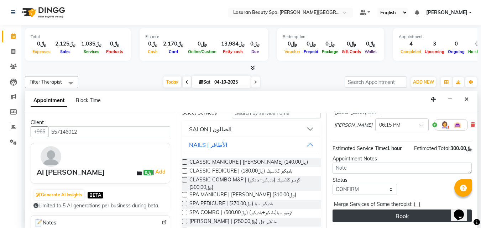
click at [365, 210] on button "Book" at bounding box center [401, 216] width 139 height 13
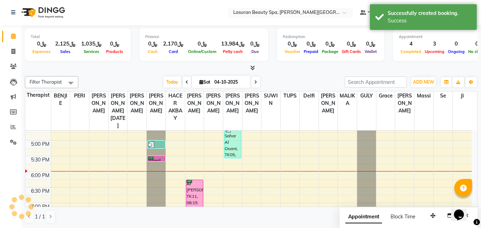
scroll to position [0, 0]
drag, startPoint x: 163, startPoint y: 159, endPoint x: 162, endPoint y: 189, distance: 30.3
click at [162, 189] on div "[PERSON_NAME], TK08, 03:55 PM-03:56 PM, [PERSON_NAME] Shave | حلاقة الدقن [PERS…" at bounding box center [156, 125] width 19 height 344
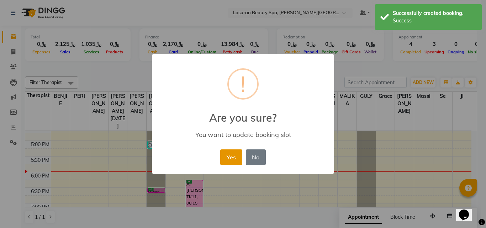
click at [224, 159] on button "Yes" at bounding box center [231, 158] width 22 height 16
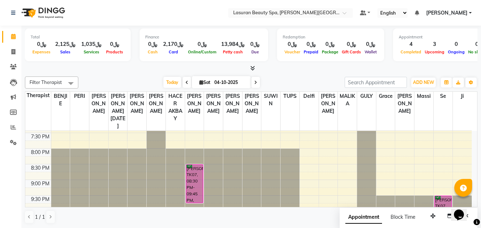
scroll to position [268, 0]
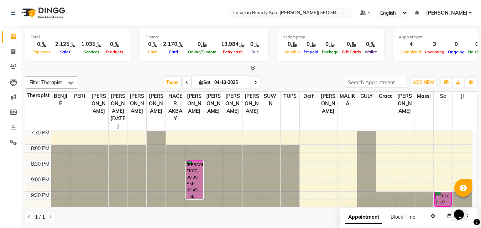
click at [195, 175] on div "[PERSON_NAME], TK07, 08:30 PM-09:45 PM, CLASSIC [PERSON_NAME] M&P | كومبو كلاسي…" at bounding box center [194, 180] width 17 height 38
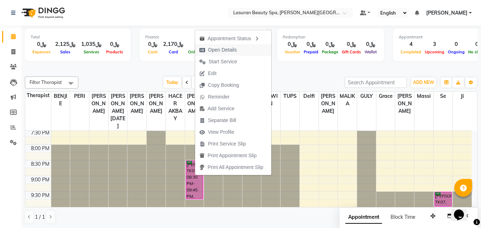
click at [215, 51] on span "Open Details" at bounding box center [222, 49] width 29 height 7
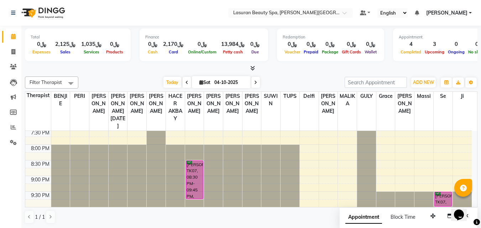
click at [198, 181] on div "[PERSON_NAME], TK07, 08:30 PM-09:45 PM, CLASSIC [PERSON_NAME] M&P | كومبو كلاسي…" at bounding box center [194, 180] width 17 height 38
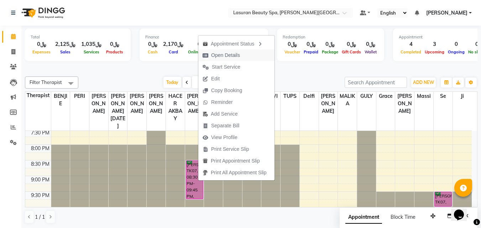
click at [228, 61] on span "Open Details" at bounding box center [221, 55] width 46 height 12
select select "6"
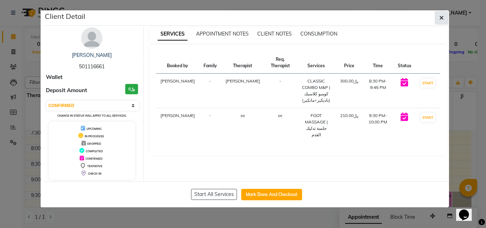
click at [443, 21] on span "button" at bounding box center [442, 17] width 4 height 7
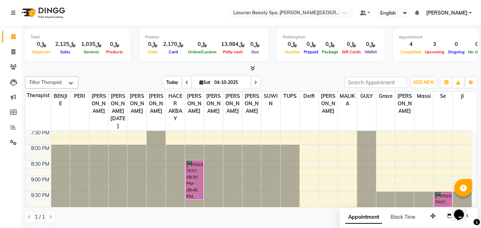
click at [175, 85] on span "Today" at bounding box center [172, 82] width 18 height 11
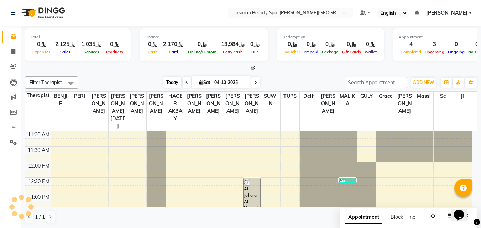
scroll to position [220, 0]
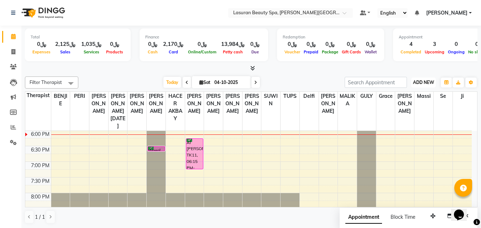
click at [418, 83] on span "ADD NEW" at bounding box center [423, 82] width 21 height 5
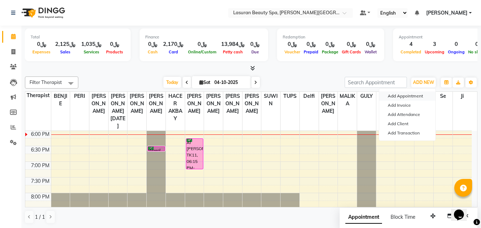
click at [409, 96] on button "Add Appointment" at bounding box center [407, 95] width 56 height 9
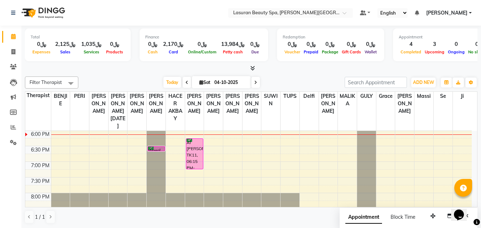
select select "tentative"
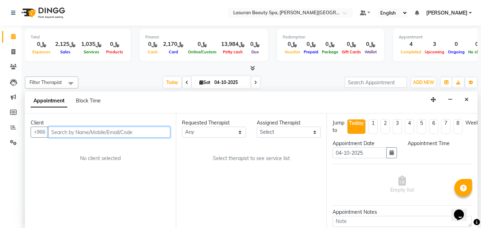
select select "720"
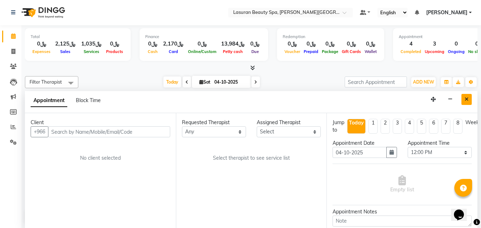
click at [470, 103] on button "Close" at bounding box center [466, 99] width 10 height 11
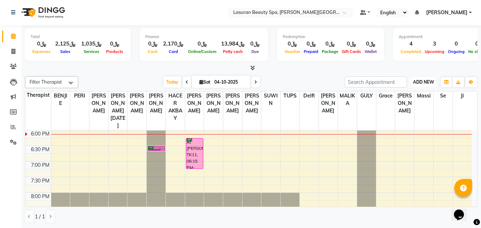
click at [424, 84] on span "ADD NEW" at bounding box center [423, 81] width 21 height 5
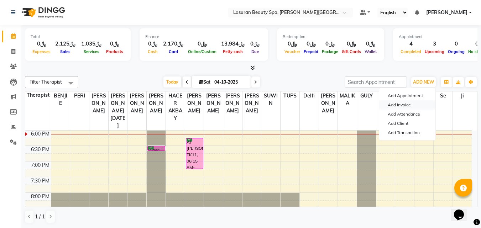
click at [408, 105] on link "Add Invoice" at bounding box center [407, 104] width 56 height 9
select select "6941"
select select "service"
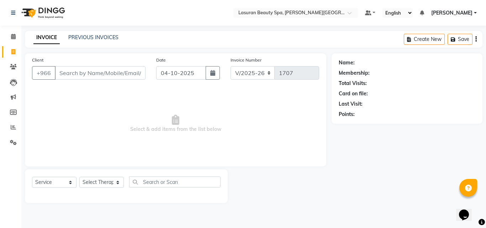
click at [124, 78] on input "Client" at bounding box center [100, 73] width 91 height 14
type input "[PERSON_NAME]"
click at [137, 77] on button "Add Client" at bounding box center [127, 73] width 37 height 14
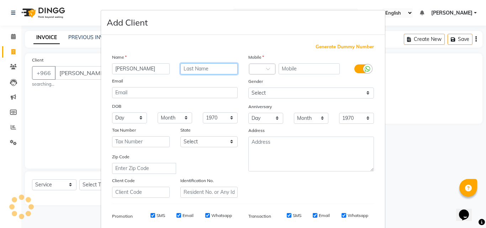
click at [223, 65] on input "text" at bounding box center [209, 68] width 58 height 11
type input "[PERSON_NAME]"
click at [309, 72] on input "text" at bounding box center [310, 68] width 62 height 11
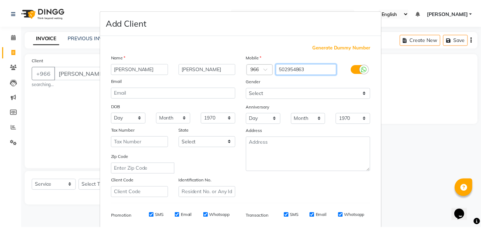
scroll to position [100, 0]
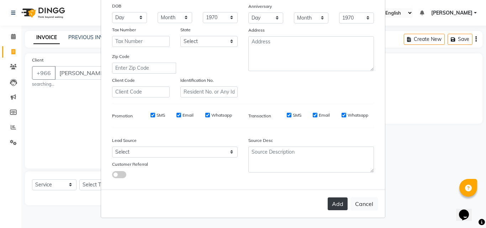
type input "502954863"
click at [336, 206] on button "Add" at bounding box center [338, 204] width 20 height 13
type input "502954863"
select select
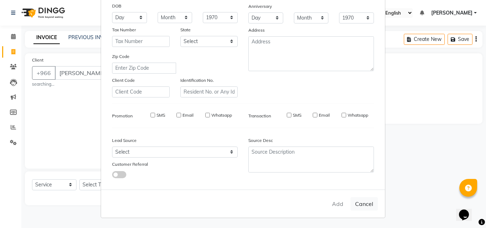
select select
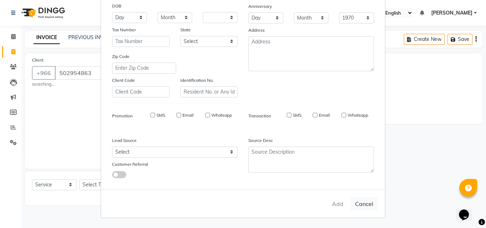
checkbox input "false"
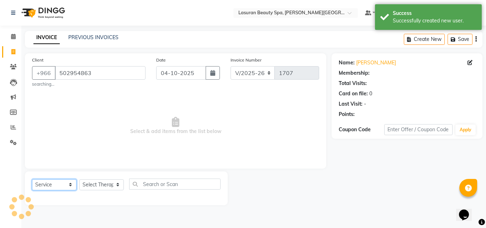
click at [53, 188] on select "Select Service Product Membership Package Voucher Prepaid Gift Card" at bounding box center [54, 184] width 44 height 11
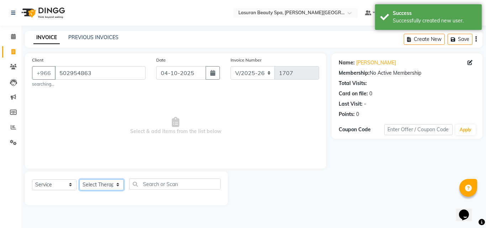
click at [102, 184] on select "Select Therapist [PERSON_NAME] ALJOHARY [PERSON_NAME] Kouraichy [PERSON_NAME] A…" at bounding box center [101, 184] width 44 height 11
select select "81235"
click at [79, 179] on select "Select Therapist [PERSON_NAME] ALJOHARY [PERSON_NAME] Kouraichy [PERSON_NAME] A…" at bounding box center [101, 184] width 44 height 11
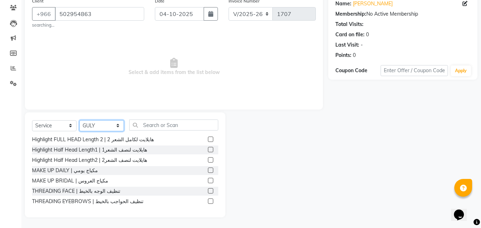
scroll to position [308, 0]
click at [208, 188] on label at bounding box center [210, 190] width 5 height 5
click at [208, 189] on input "checkbox" at bounding box center [210, 191] width 5 height 5
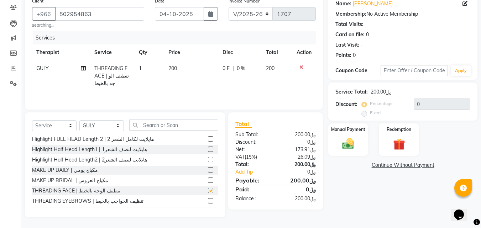
checkbox input "false"
click at [344, 148] on img at bounding box center [348, 144] width 20 height 14
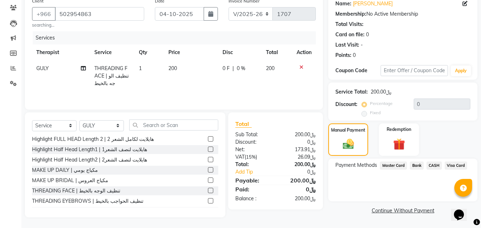
click at [448, 167] on span "Visa Card" at bounding box center [456, 166] width 23 height 8
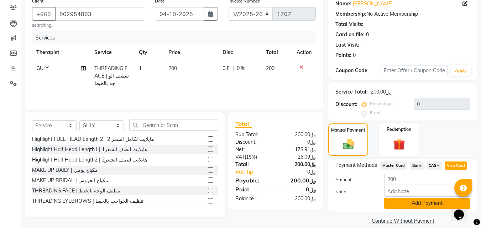
click at [409, 204] on button "Add Payment" at bounding box center [427, 203] width 86 height 11
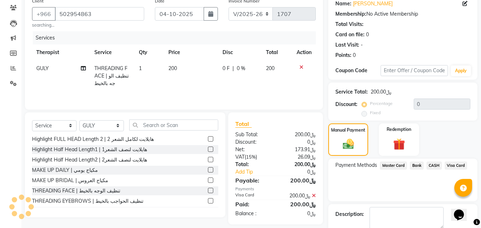
scroll to position [88, 0]
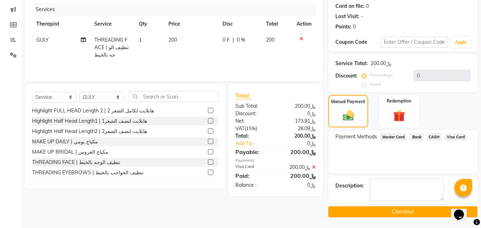
click at [356, 211] on button "Checkout" at bounding box center [402, 211] width 149 height 11
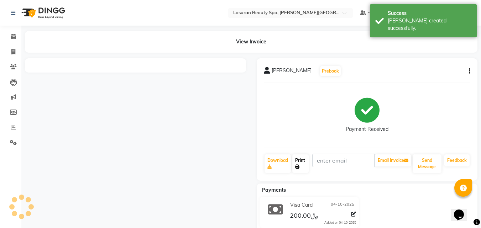
click at [301, 172] on link "Print" at bounding box center [300, 163] width 16 height 19
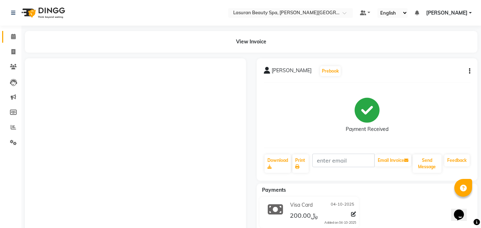
click at [17, 38] on span at bounding box center [13, 37] width 12 height 8
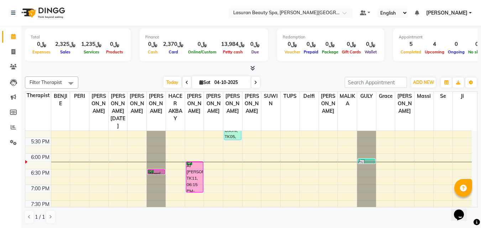
scroll to position [214, 0]
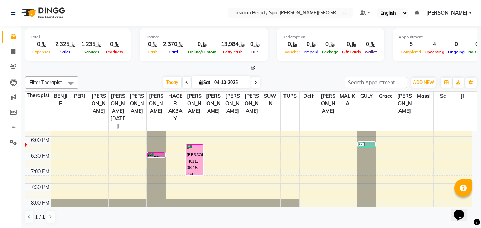
click at [159, 155] on div "Waeal, TK10, 06:30 PM-06:31 PM, [PERSON_NAME] Shave | حلاقة الدقن" at bounding box center [156, 155] width 17 height 4
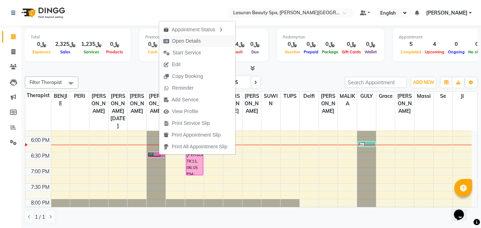
click at [194, 43] on span "Open Details" at bounding box center [186, 40] width 29 height 7
select select "6"
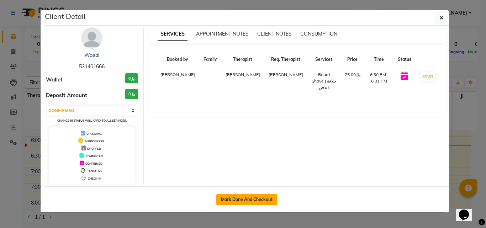
click at [250, 194] on button "Mark Done And Checkout" at bounding box center [246, 199] width 61 height 11
select select "service"
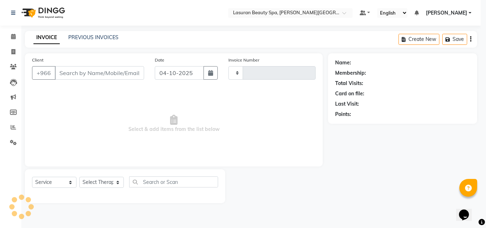
type input "1708"
select select "6941"
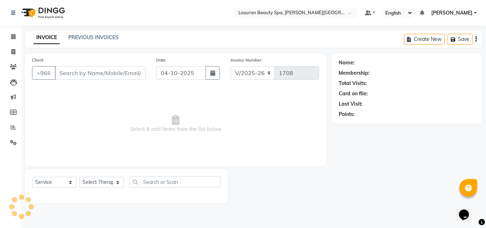
type input "531401666"
select select "54629"
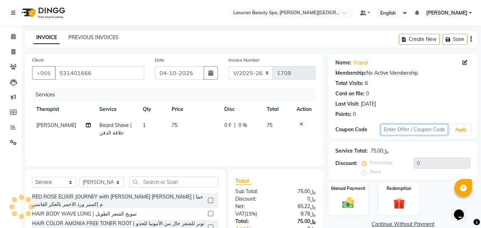
click at [413, 132] on input "text" at bounding box center [414, 129] width 67 height 11
type input "Kafd10"
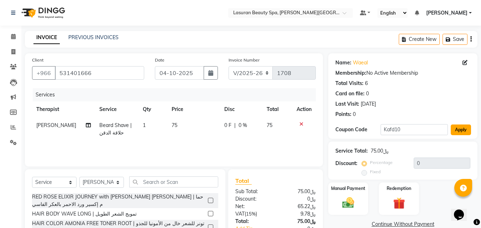
click at [460, 130] on button "Apply" at bounding box center [461, 130] width 20 height 11
type input "10"
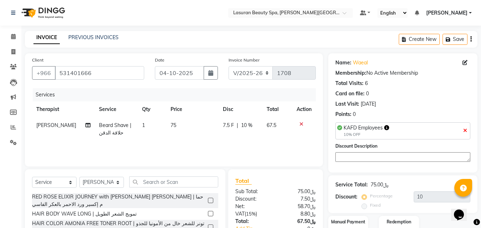
scroll to position [57, 0]
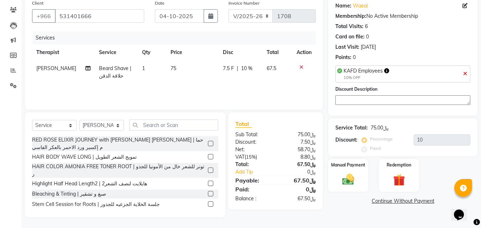
click at [342, 179] on img at bounding box center [348, 180] width 19 height 14
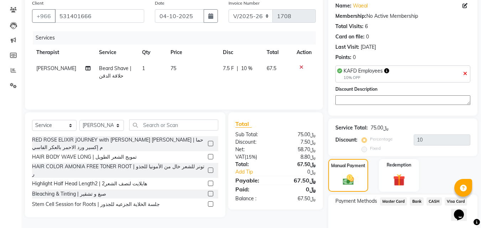
click at [449, 198] on span "Visa Card" at bounding box center [456, 202] width 23 height 8
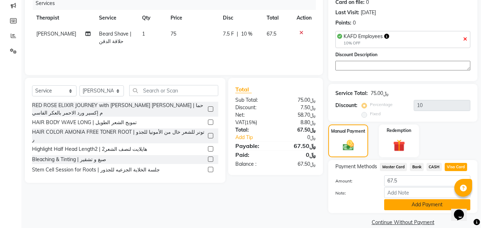
click at [413, 204] on button "Add Payment" at bounding box center [427, 204] width 86 height 11
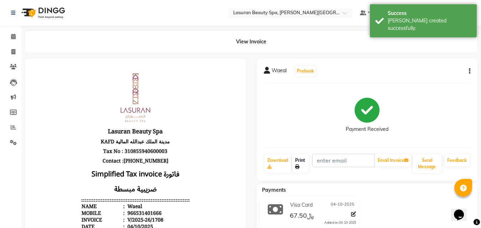
click at [297, 167] on icon at bounding box center [297, 167] width 4 height 4
click at [303, 168] on link "Print" at bounding box center [300, 163] width 16 height 19
click at [13, 36] on icon at bounding box center [13, 36] width 5 height 5
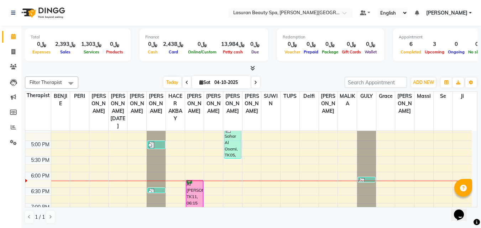
scroll to position [214, 0]
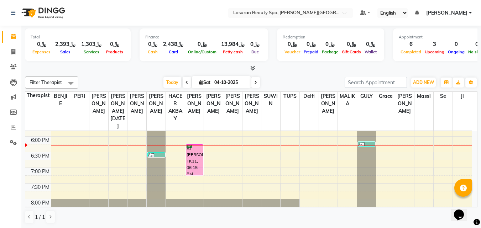
click at [192, 159] on div "Al [PERSON_NAME], TK11, 06:15 PM-07:15 PM, CLASSIC [PERSON_NAME] M&P | كومبو كل…" at bounding box center [194, 160] width 17 height 30
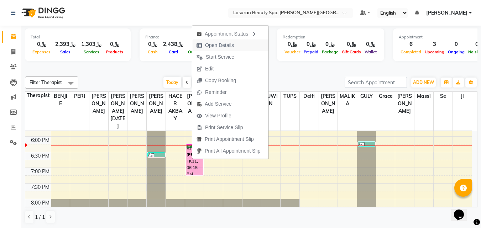
click at [224, 44] on span "Open Details" at bounding box center [219, 45] width 29 height 7
select select "6"
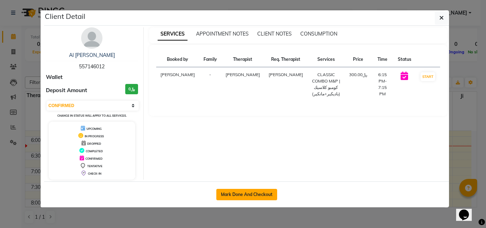
click at [266, 193] on button "Mark Done And Checkout" at bounding box center [246, 194] width 61 height 11
select select "service"
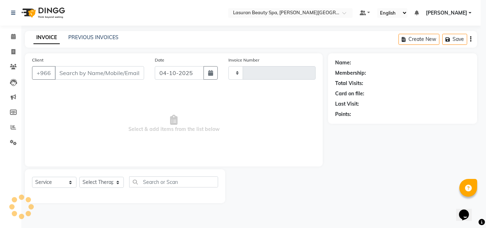
type input "1709"
select select "6941"
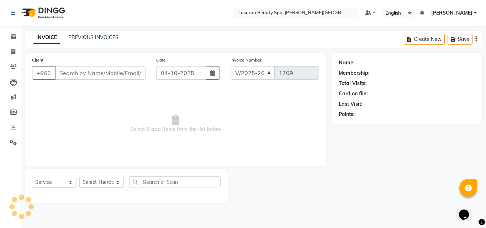
type input "557146012"
select select "54632"
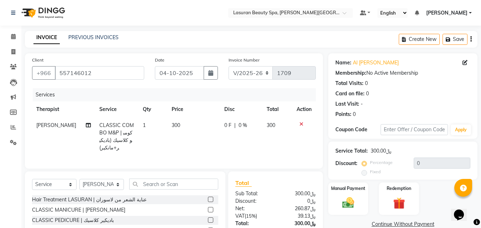
scroll to position [64, 0]
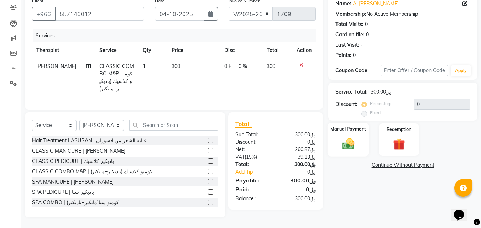
click at [357, 137] on img at bounding box center [348, 144] width 20 height 14
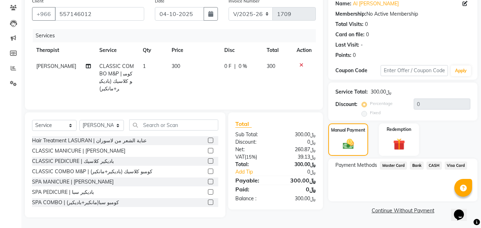
click at [459, 162] on span "Visa Card" at bounding box center [456, 166] width 23 height 8
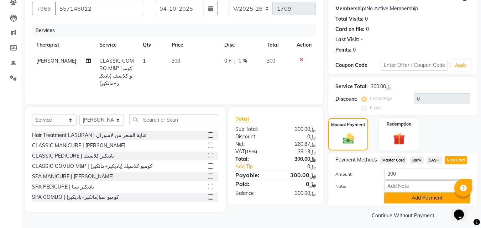
click at [389, 199] on button "Add Payment" at bounding box center [427, 198] width 86 height 11
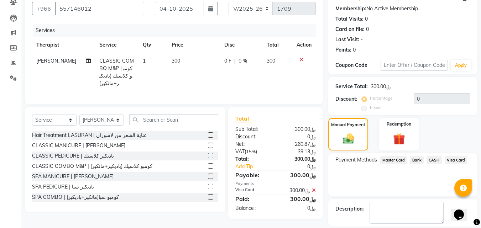
scroll to position [88, 0]
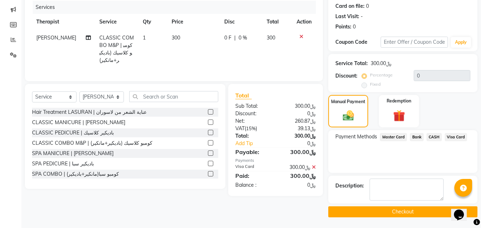
click at [360, 216] on button "Checkout" at bounding box center [402, 211] width 149 height 11
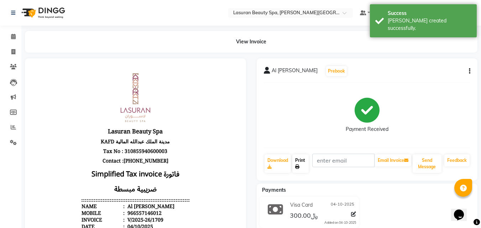
click at [302, 168] on link "Print" at bounding box center [300, 163] width 16 height 19
click at [301, 171] on link "Print" at bounding box center [300, 163] width 16 height 19
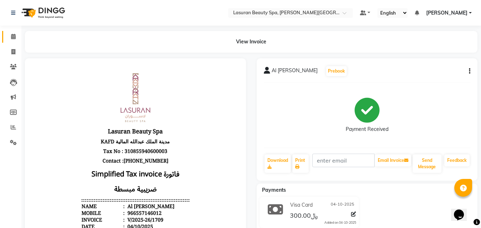
click at [14, 40] on span at bounding box center [13, 37] width 12 height 8
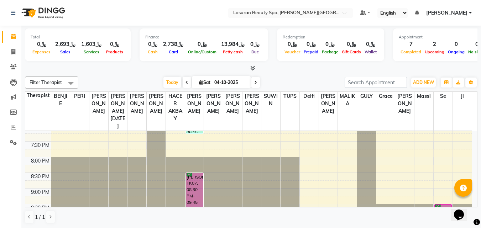
scroll to position [268, 0]
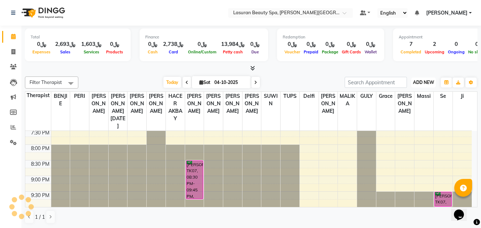
click at [423, 81] on span "ADD NEW" at bounding box center [423, 82] width 21 height 5
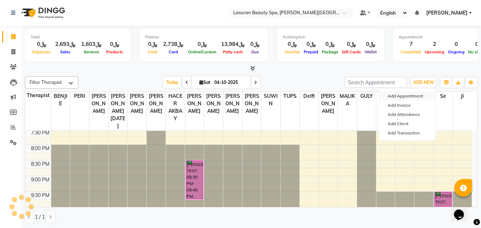
click at [416, 95] on button "Add Appointment" at bounding box center [407, 95] width 56 height 9
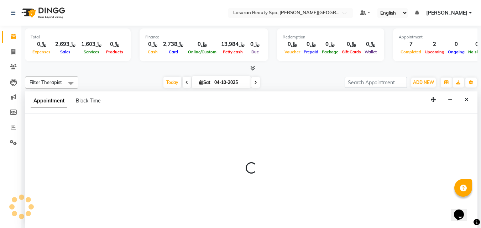
click at [468, 103] on button "Close" at bounding box center [466, 99] width 10 height 11
click at [467, 100] on span "Ji" at bounding box center [462, 96] width 19 height 9
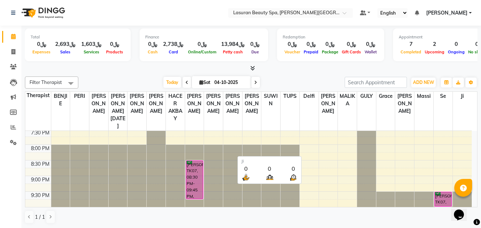
click at [467, 100] on span "Ji" at bounding box center [462, 96] width 19 height 9
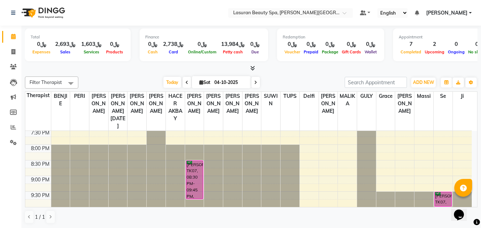
scroll to position [0, 0]
click at [423, 84] on span "ADD NEW" at bounding box center [423, 81] width 21 height 5
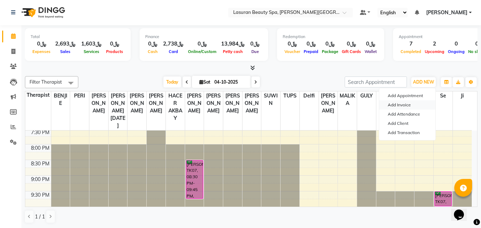
click at [416, 107] on link "Add Invoice" at bounding box center [407, 104] width 56 height 9
select select "6941"
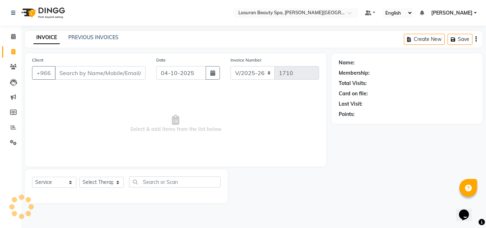
click at [82, 74] on input "Client" at bounding box center [100, 73] width 91 height 14
click at [40, 185] on select "Select Service Product Membership Package Voucher Prepaid Gift Card" at bounding box center [54, 182] width 44 height 11
select select "product"
click at [32, 177] on select "Select Service Product Membership Package Voucher Prepaid Gift Card" at bounding box center [54, 182] width 44 height 11
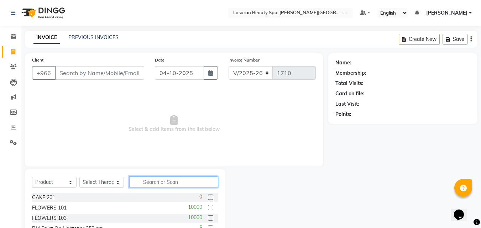
click at [159, 181] on input "text" at bounding box center [173, 182] width 89 height 11
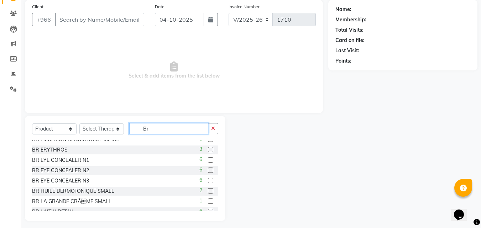
scroll to position [200, 0]
type input "Br"
click at [208, 160] on label at bounding box center [210, 160] width 5 height 5
click at [208, 160] on input "checkbox" at bounding box center [210, 160] width 5 height 5
click at [109, 130] on select "Select Therapist [PERSON_NAME] ALJOHARY [PERSON_NAME] Kouraichy [PERSON_NAME] A…" at bounding box center [101, 129] width 44 height 11
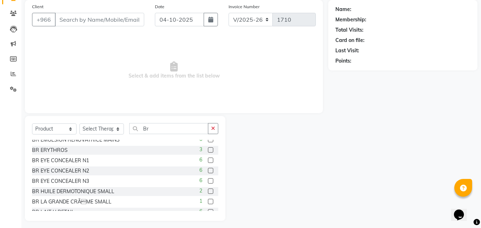
click at [208, 160] on label at bounding box center [210, 160] width 5 height 5
click at [208, 160] on input "checkbox" at bounding box center [210, 160] width 5 height 5
checkbox input "false"
click at [103, 131] on select "Select Therapist [PERSON_NAME] ALJOHARY [PERSON_NAME] Kouraichy [PERSON_NAME] A…" at bounding box center [101, 129] width 44 height 11
select select "54627"
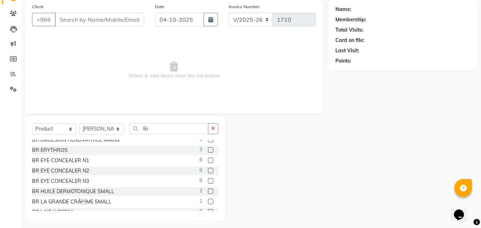
click at [208, 160] on label at bounding box center [210, 160] width 5 height 5
click at [208, 160] on input "checkbox" at bounding box center [210, 160] width 5 height 5
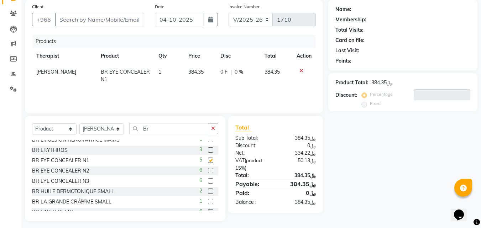
checkbox input "false"
click at [107, 125] on select "Select Therapist [PERSON_NAME] ALJOHARY [PERSON_NAME] Kouraichy [PERSON_NAME] A…" at bounding box center [101, 129] width 44 height 11
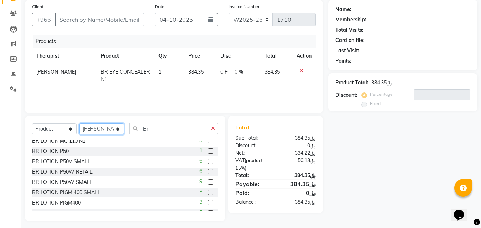
scroll to position [285, 0]
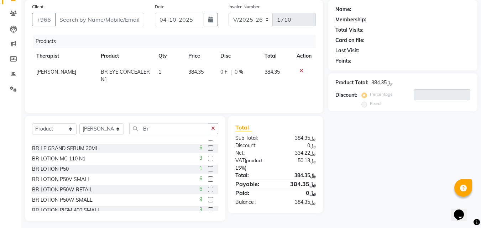
click at [208, 169] on label at bounding box center [210, 168] width 5 height 5
click at [208, 169] on input "checkbox" at bounding box center [210, 169] width 5 height 5
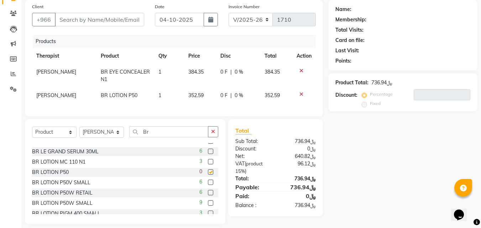
checkbox input "false"
click at [208, 195] on label at bounding box center [210, 192] width 5 height 5
click at [208, 195] on input "checkbox" at bounding box center [210, 193] width 5 height 5
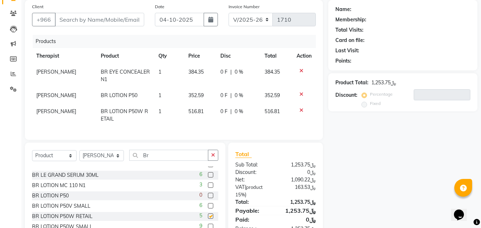
checkbox input "false"
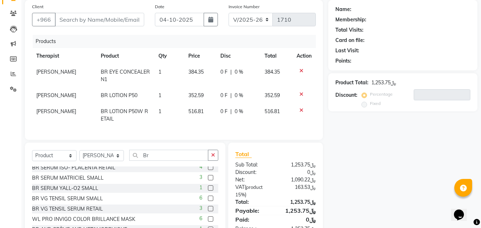
scroll to position [445, 0]
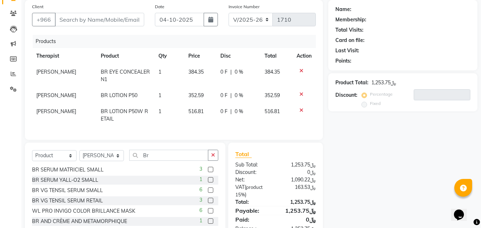
click at [208, 193] on label at bounding box center [210, 190] width 5 height 5
click at [208, 193] on input "checkbox" at bounding box center [210, 190] width 5 height 5
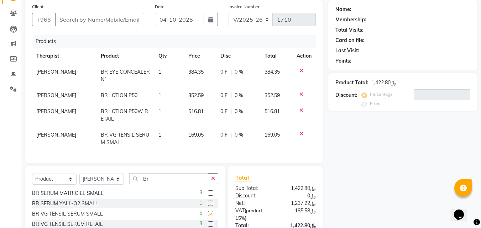
checkbox input "false"
click at [301, 73] on icon at bounding box center [301, 70] width 4 height 5
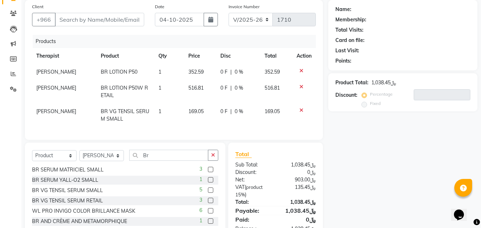
click at [301, 73] on icon at bounding box center [301, 70] width 4 height 5
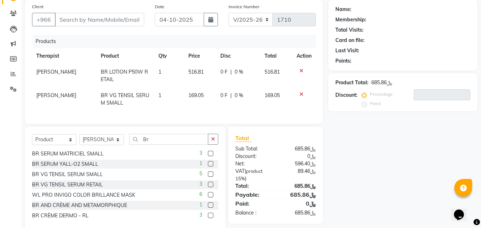
click at [301, 73] on icon at bounding box center [301, 70] width 4 height 5
click at [301, 92] on icon at bounding box center [301, 94] width 4 height 5
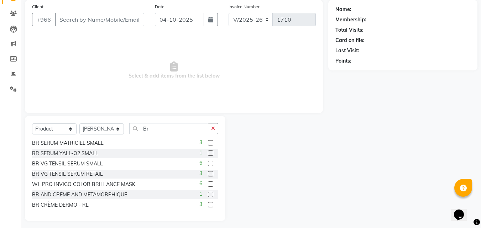
scroll to position [36, 0]
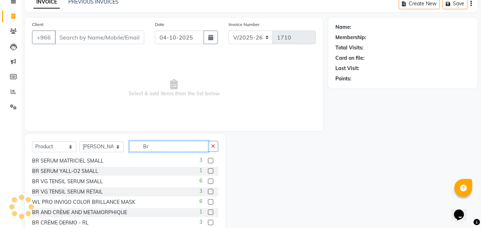
click at [177, 141] on input "Br" at bounding box center [168, 146] width 79 height 11
type input "B"
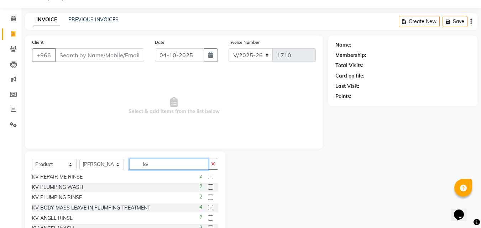
scroll to position [71, 0]
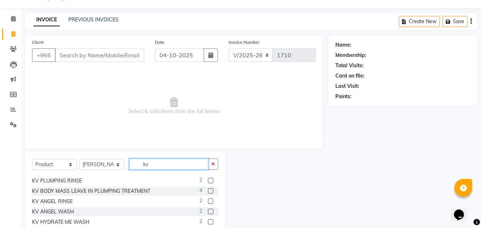
type input "kv"
click at [208, 200] on label at bounding box center [210, 201] width 5 height 5
click at [208, 200] on input "checkbox" at bounding box center [210, 201] width 5 height 5
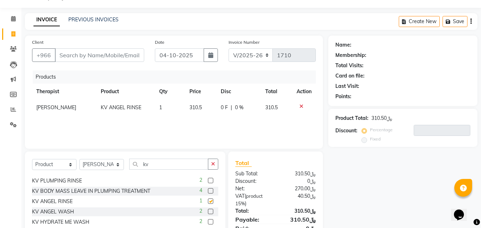
checkbox input "false"
click at [302, 107] on icon at bounding box center [301, 106] width 4 height 5
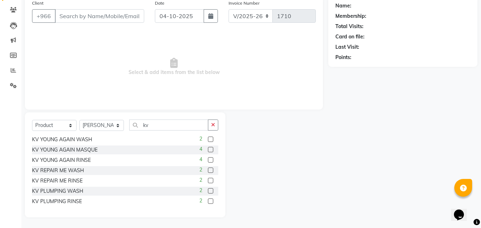
scroll to position [0, 0]
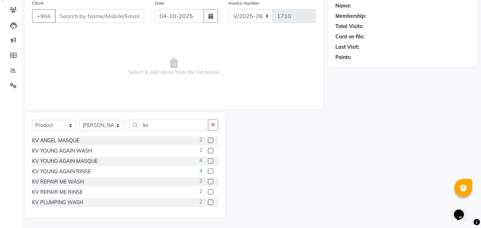
click at [208, 173] on label at bounding box center [210, 171] width 5 height 5
click at [208, 173] on input "checkbox" at bounding box center [210, 171] width 5 height 5
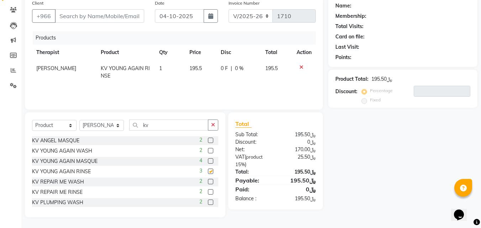
checkbox input "false"
click at [208, 162] on label at bounding box center [210, 160] width 5 height 5
click at [208, 162] on input "checkbox" at bounding box center [210, 161] width 5 height 5
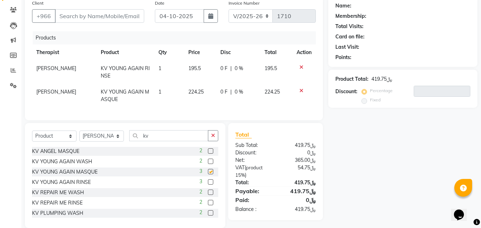
checkbox input "false"
click at [299, 67] on icon at bounding box center [301, 67] width 4 height 5
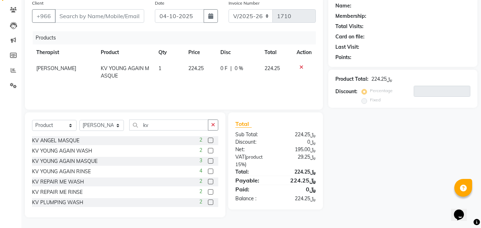
click at [299, 67] on icon at bounding box center [301, 67] width 4 height 5
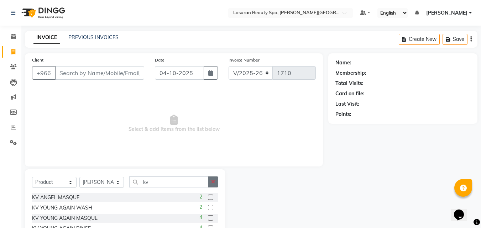
click at [213, 182] on icon "button" at bounding box center [213, 181] width 4 height 5
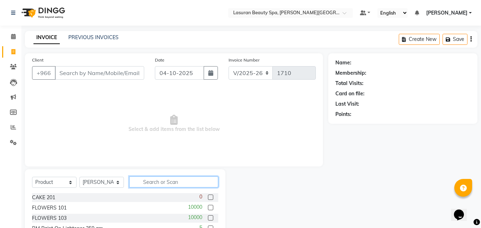
click at [192, 183] on input "text" at bounding box center [173, 182] width 89 height 11
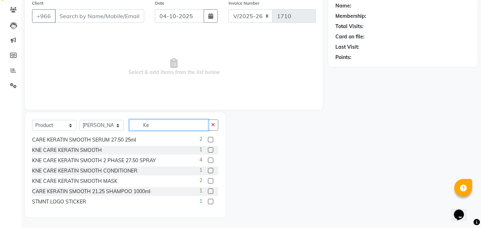
scroll to position [73, 0]
type input "Ke"
click at [208, 180] on label at bounding box center [210, 180] width 5 height 5
click at [208, 180] on input "checkbox" at bounding box center [210, 181] width 5 height 5
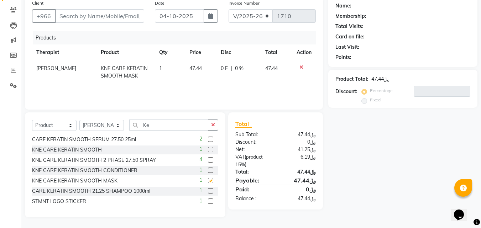
checkbox input "false"
click at [208, 172] on label at bounding box center [210, 170] width 5 height 5
click at [208, 172] on input "checkbox" at bounding box center [210, 170] width 5 height 5
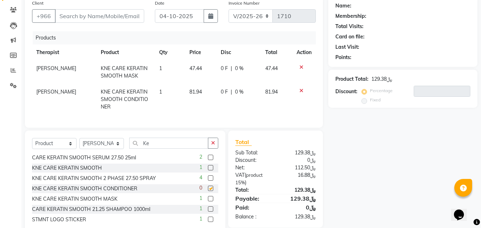
checkbox input "false"
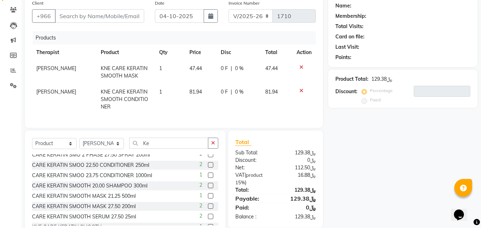
scroll to position [0, 0]
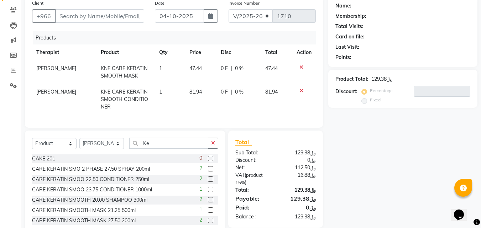
click at [208, 203] on label at bounding box center [210, 199] width 5 height 5
click at [208, 203] on input "checkbox" at bounding box center [210, 200] width 5 height 5
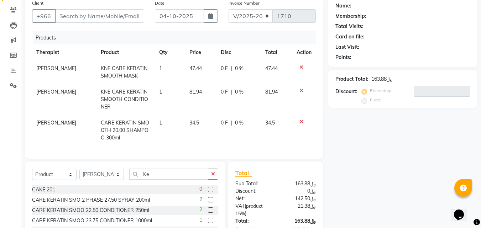
checkbox input "false"
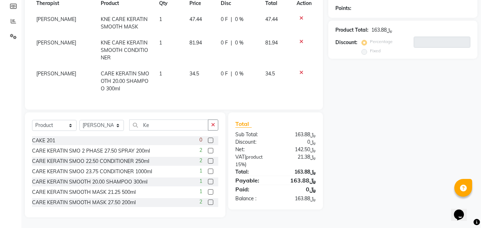
click at [208, 162] on label at bounding box center [210, 160] width 5 height 5
click at [208, 162] on input "checkbox" at bounding box center [210, 161] width 5 height 5
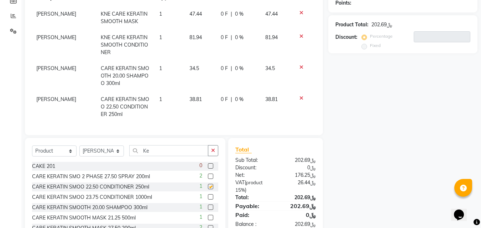
checkbox input "false"
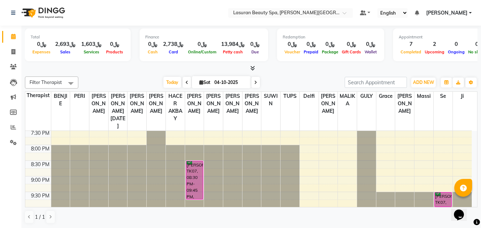
scroll to position [268, 0]
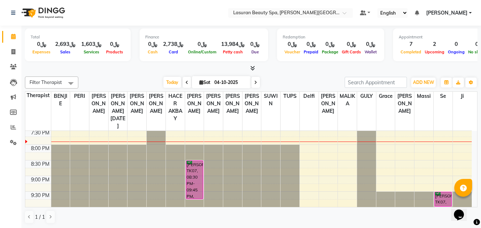
click at [252, 68] on icon at bounding box center [252, 67] width 5 height 5
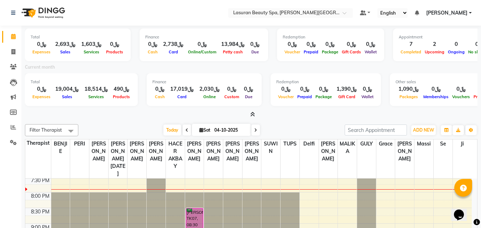
click at [252, 114] on icon at bounding box center [252, 114] width 5 height 5
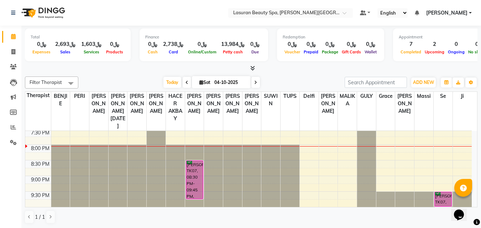
click at [207, 79] on span "[DATE]" at bounding box center [221, 82] width 59 height 12
click at [212, 85] on input "04-10-2025" at bounding box center [230, 82] width 36 height 11
select select "10"
select select "2025"
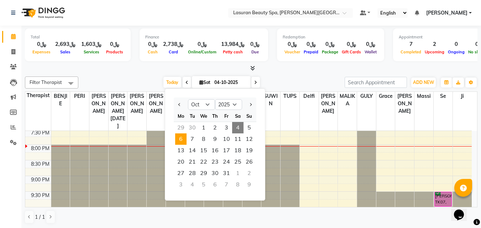
click at [182, 139] on span "6" at bounding box center [180, 138] width 11 height 11
type input "[DATE]"
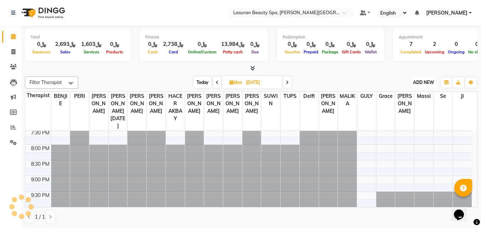
click at [429, 82] on span "ADD NEW" at bounding box center [423, 82] width 21 height 5
click at [413, 95] on button "Add Appointment" at bounding box center [407, 95] width 56 height 9
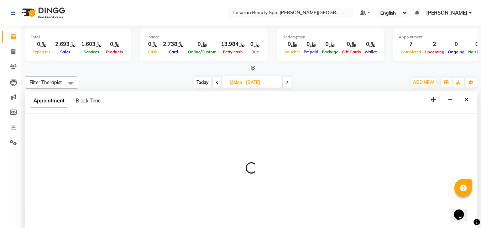
select select "tentative"
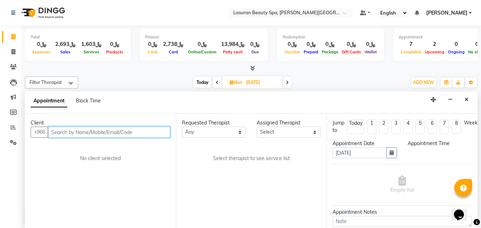
scroll to position [0, 0]
select select "720"
paste input "541666694"
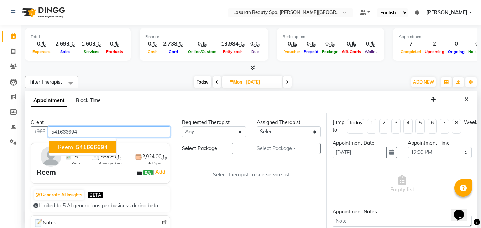
click at [89, 147] on span "541666694" at bounding box center [92, 146] width 32 height 7
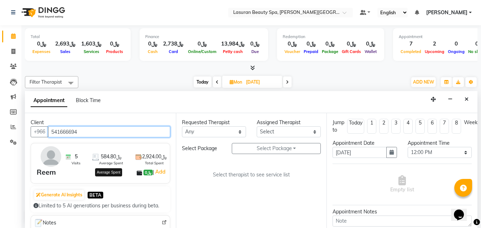
scroll to position [36, 0]
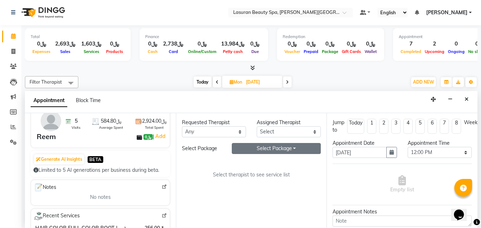
type input "541666694"
click at [251, 148] on button "Select Package Toggle Dropdown" at bounding box center [276, 148] width 89 height 11
click at [255, 166] on li "HAIR COLOR FULL COLOR ROOT times4" at bounding box center [265, 163] width 118 height 10
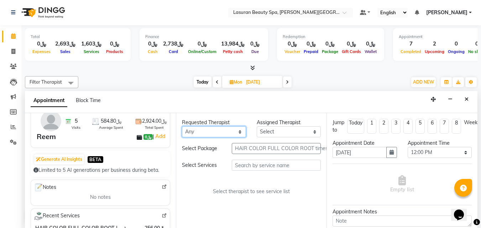
click at [225, 130] on select "Any [PERSON_NAME] ALJOHARY [PERSON_NAME] Kouraichy [PERSON_NAME] [PERSON_NAME] …" at bounding box center [214, 131] width 64 height 11
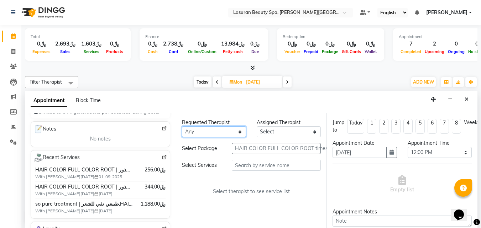
scroll to position [107, 0]
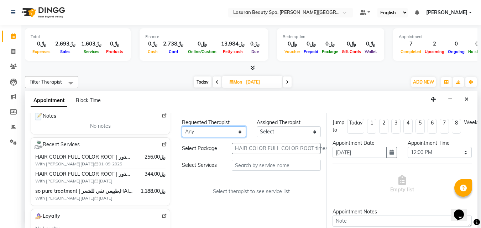
click at [195, 136] on select "Any [PERSON_NAME] ALJOHARY [PERSON_NAME] Kouraichy [PERSON_NAME] [PERSON_NAME] …" at bounding box center [214, 131] width 64 height 11
select select "54626"
click at [182, 126] on select "Any [PERSON_NAME] ALJOHARY [PERSON_NAME] Kouraichy [PERSON_NAME] [PERSON_NAME] …" at bounding box center [214, 131] width 64 height 11
select select "54626"
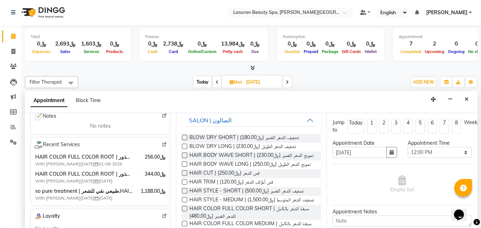
scroll to position [0, 0]
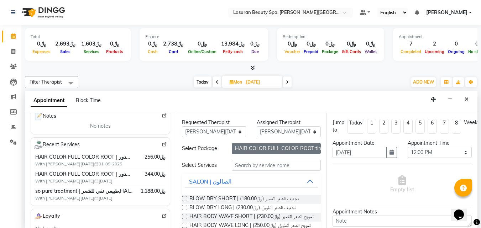
click at [259, 150] on button "HAIR COLOR FULL COLOR ROOT times4" at bounding box center [276, 148] width 89 height 11
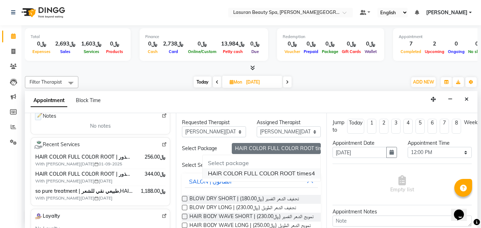
click at [255, 177] on li "HAIR COLOR FULL COLOR ROOT times4" at bounding box center [262, 173] width 118 height 10
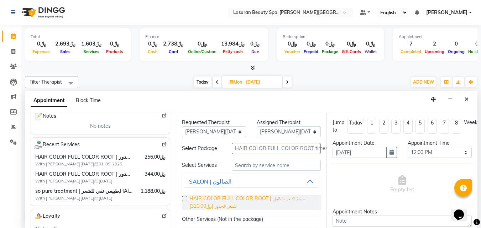
click at [242, 202] on span "HAIR COLOR FULL COLOR ROOT | صبغة الشعر بالكامل للشعر الجذور (﷼320.00)" at bounding box center [252, 202] width 126 height 15
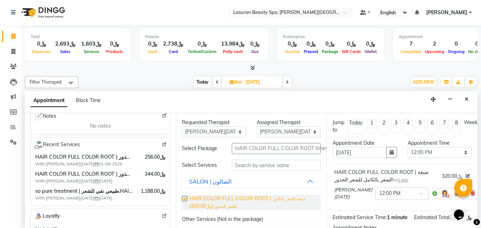
checkbox input "false"
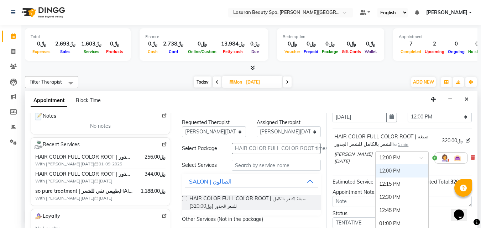
click at [401, 159] on div at bounding box center [402, 157] width 53 height 7
click at [387, 195] on div "12:30 PM" at bounding box center [402, 197] width 53 height 13
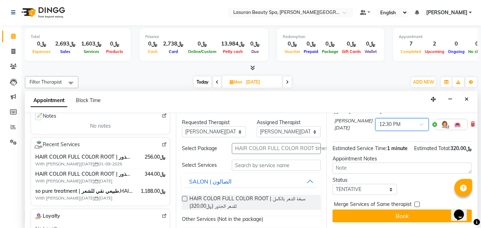
scroll to position [82, 0]
click at [355, 184] on select "Select TENTATIVE CONFIRM UPCOMING" at bounding box center [364, 189] width 64 height 11
click at [352, 188] on select "Select TENTATIVE CONFIRM UPCOMING" at bounding box center [364, 189] width 64 height 11
select select "confirm booking"
click at [332, 184] on select "Select TENTATIVE CONFIRM UPCOMING" at bounding box center [364, 189] width 64 height 11
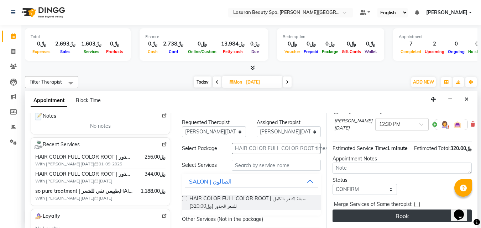
click at [355, 210] on button "Book" at bounding box center [401, 216] width 139 height 13
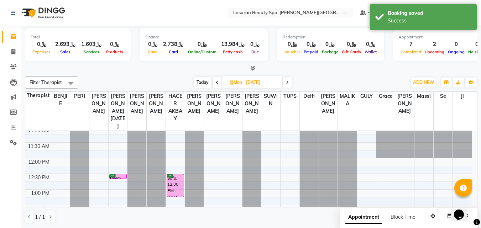
scroll to position [0, 0]
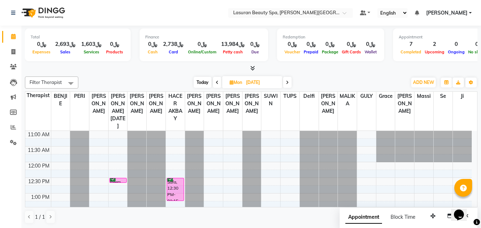
click at [196, 81] on span "Today" at bounding box center [203, 82] width 18 height 11
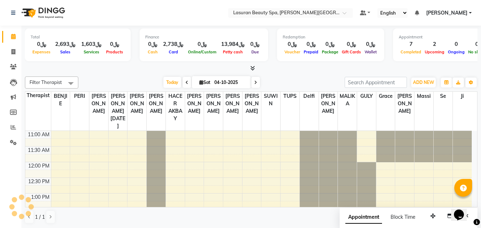
scroll to position [268, 0]
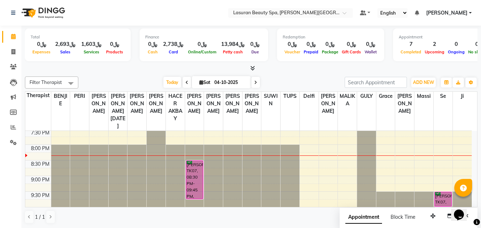
click at [189, 176] on div "[PERSON_NAME], TK07, 08:30 PM-09:45 PM, CLASSIC [PERSON_NAME] M&P | كومبو كلاسي…" at bounding box center [194, 180] width 17 height 38
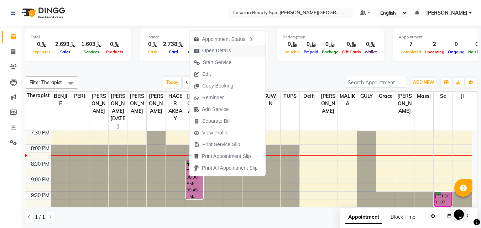
click at [198, 53] on icon "button" at bounding box center [197, 50] width 6 height 5
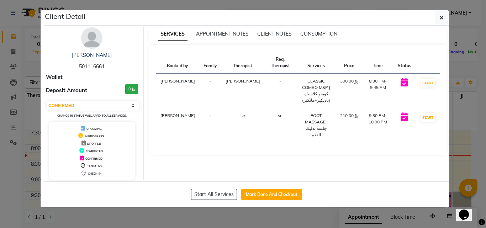
click at [186, 9] on ngb-modal-window "Client Detail [PERSON_NAME] 501116661 Wallet Deposit Amount ﷼0 Select IN SERVIC…" at bounding box center [243, 114] width 486 height 228
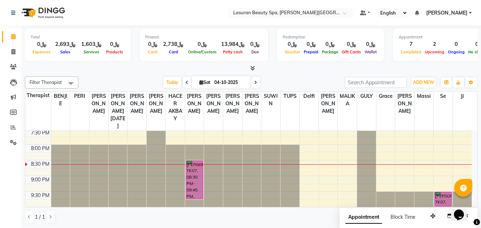
click at [197, 180] on div "[PERSON_NAME], TK07, 08:30 PM-09:45 PM, CLASSIC [PERSON_NAME] M&P | كومبو كلاسي…" at bounding box center [194, 180] width 17 height 38
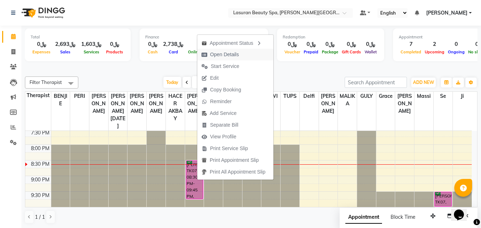
click at [210, 57] on span "Open Details" at bounding box center [224, 54] width 29 height 7
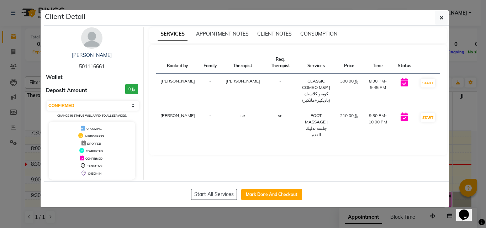
click at [189, 9] on ngb-modal-window "Client Detail [PERSON_NAME] 501116661 Wallet Deposit Amount ﷼0 Select IN SERVIC…" at bounding box center [243, 114] width 486 height 228
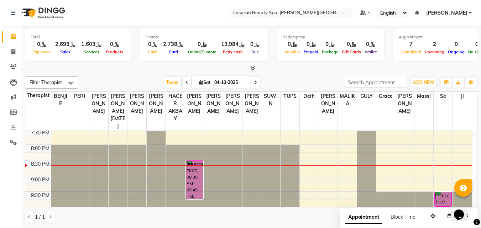
click at [189, 179] on div "[PERSON_NAME], TK07, 08:30 PM-09:45 PM, CLASSIC [PERSON_NAME] M&P | كومبو كلاسي…" at bounding box center [194, 180] width 17 height 38
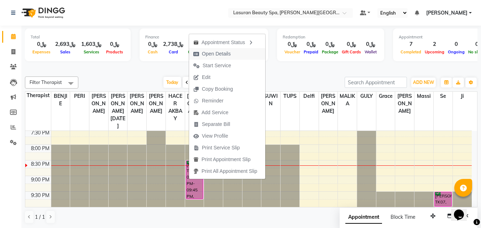
click at [205, 52] on span "Open Details" at bounding box center [216, 53] width 29 height 7
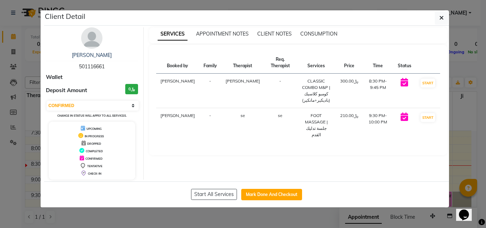
click at [96, 66] on span "501116661" at bounding box center [92, 66] width 26 height 6
copy span "501116661"
click at [438, 21] on button "button" at bounding box center [442, 18] width 14 height 14
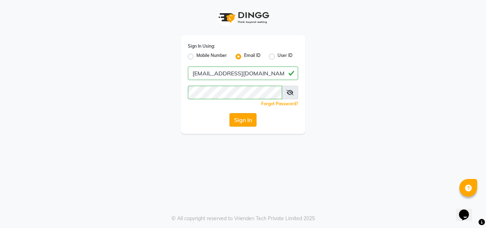
click at [240, 121] on button "Sign In" at bounding box center [243, 120] width 27 height 14
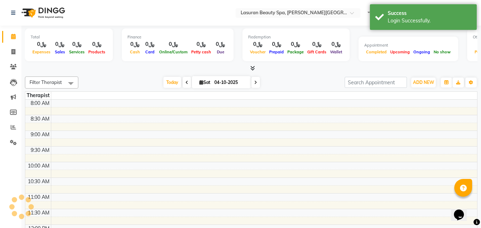
scroll to position [255, 0]
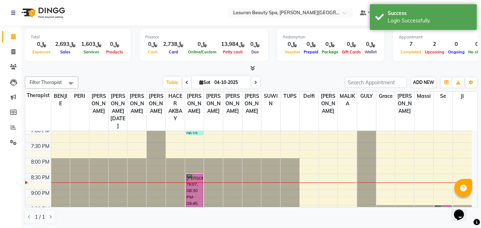
drag, startPoint x: 414, startPoint y: 90, endPoint x: 417, endPoint y: 86, distance: 4.8
click at [415, 89] on div "Filter Therapist Select All [PERSON_NAME] ALJOHARY [PERSON_NAME] Kouraichy [PER…" at bounding box center [251, 150] width 452 height 153
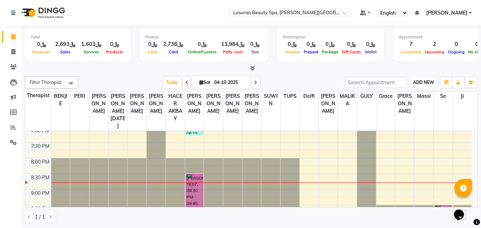
click at [419, 83] on span "ADD NEW" at bounding box center [423, 82] width 21 height 5
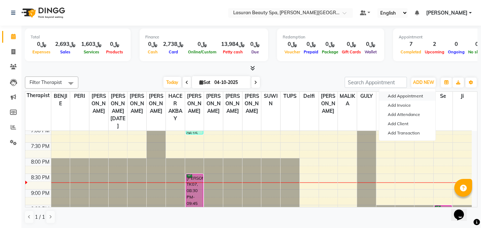
click at [411, 94] on button "Add Appointment" at bounding box center [407, 95] width 56 height 9
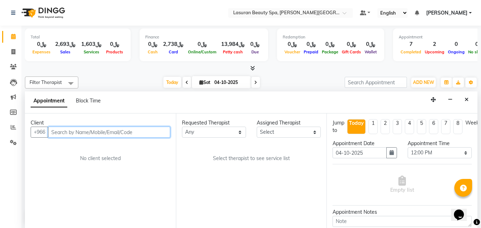
scroll to position [0, 0]
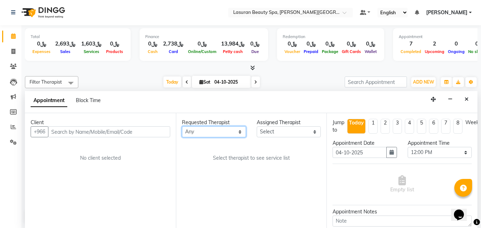
click at [216, 130] on select "Any [PERSON_NAME] ALJOHARY [PERSON_NAME] Kouraichy [PERSON_NAME] [PERSON_NAME] …" at bounding box center [214, 131] width 64 height 11
click at [182, 126] on select "Any [PERSON_NAME] ALJOHARY [PERSON_NAME] Kouraichy [PERSON_NAME] [PERSON_NAME] …" at bounding box center [214, 131] width 64 height 11
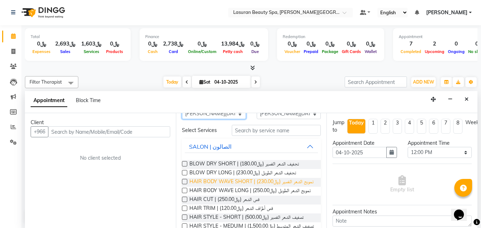
scroll to position [36, 0]
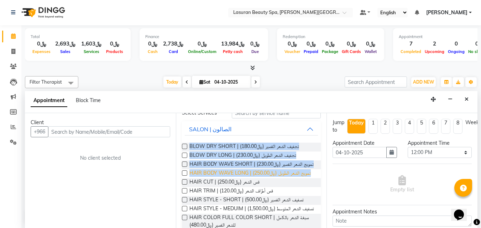
drag, startPoint x: 189, startPoint y: 145, endPoint x: 262, endPoint y: 185, distance: 83.5
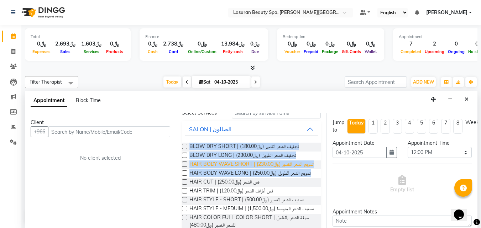
copy div "BLOW DRY SHORT | تجفيف الشعر القصير (﷼180.00) BLOW DRY LONG | تجفيف الشعر الطوي…"
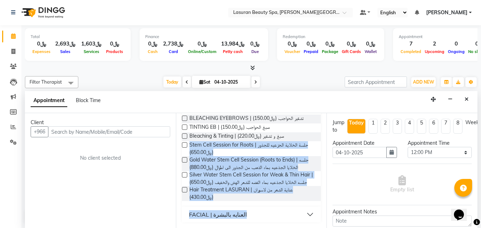
scroll to position [488, 0]
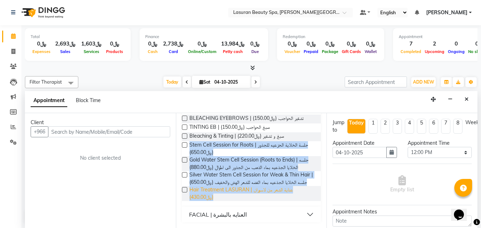
drag, startPoint x: 189, startPoint y: 168, endPoint x: 257, endPoint y: 198, distance: 73.9
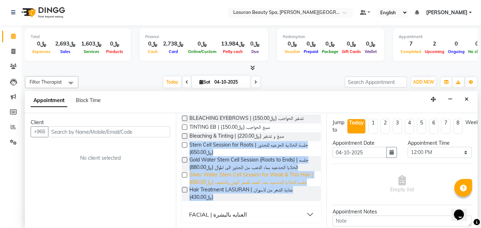
copy div "Stem Cell Session for Roots | جلسة الخلاية الجزعيه للجذور (﷼650.00) Gold Water …"
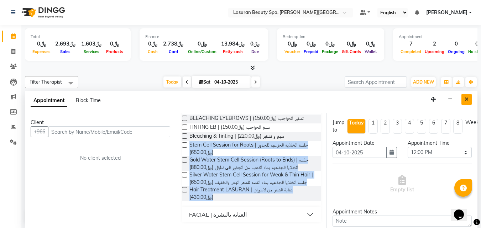
click at [466, 97] on icon "Close" at bounding box center [467, 99] width 4 height 5
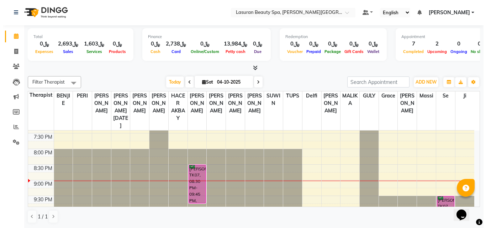
scroll to position [268, 0]
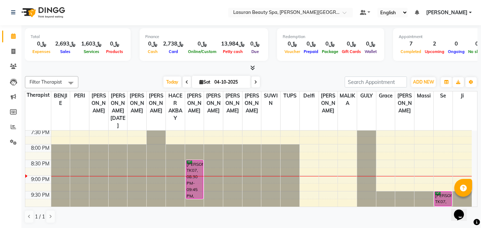
click at [193, 187] on div "[PERSON_NAME], TK07, 08:30 PM-09:45 PM, CLASSIC [PERSON_NAME] M&P | كومبو كلاسي…" at bounding box center [194, 180] width 17 height 38
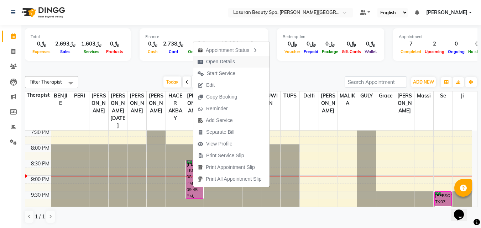
click at [207, 64] on span "Open Details" at bounding box center [220, 61] width 29 height 7
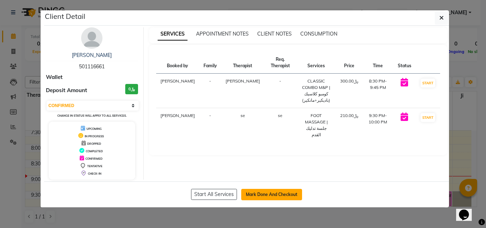
click at [279, 194] on button "Mark Done And Checkout" at bounding box center [271, 194] width 61 height 11
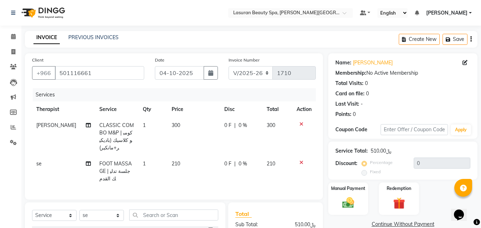
click at [302, 163] on icon at bounding box center [301, 162] width 4 height 5
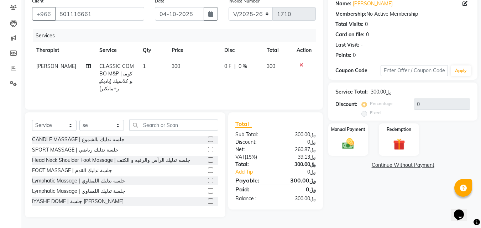
scroll to position [145, 0]
click at [208, 171] on label at bounding box center [210, 170] width 5 height 5
click at [208, 171] on input "checkbox" at bounding box center [210, 171] width 5 height 5
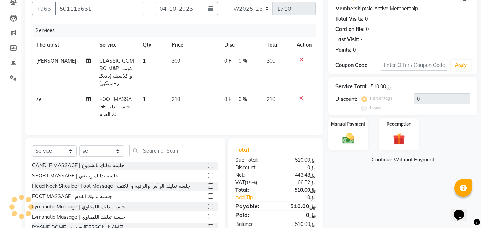
scroll to position [86, 0]
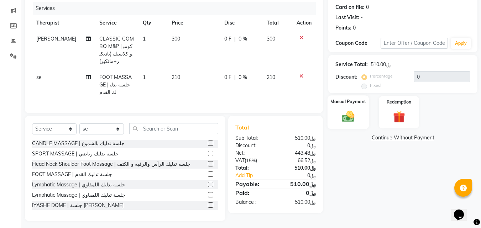
click at [341, 109] on div "Manual Payment" at bounding box center [348, 112] width 42 height 34
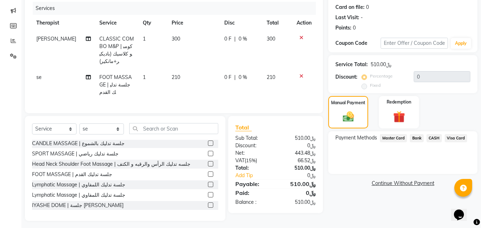
click at [454, 137] on span "Visa Card" at bounding box center [456, 138] width 23 height 8
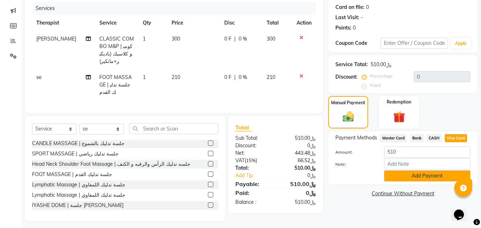
click at [415, 179] on button "Add Payment" at bounding box center [427, 176] width 86 height 11
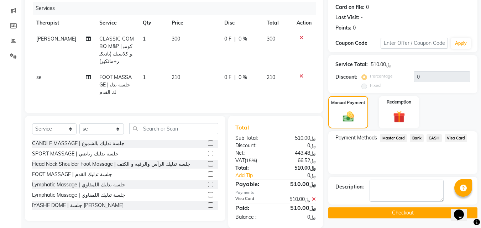
scroll to position [103, 0]
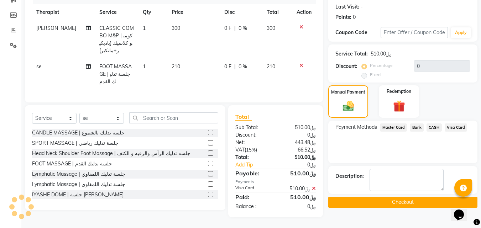
click at [360, 199] on button "Checkout" at bounding box center [402, 202] width 149 height 11
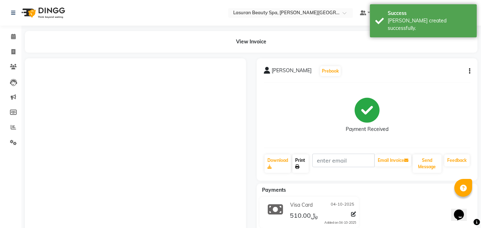
click at [301, 168] on link "Print" at bounding box center [300, 163] width 16 height 19
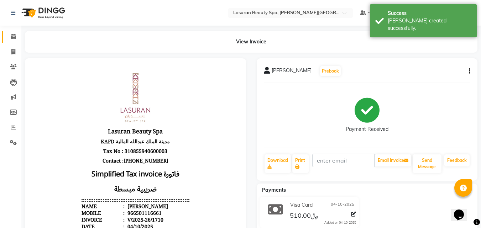
click at [13, 36] on icon at bounding box center [13, 36] width 5 height 5
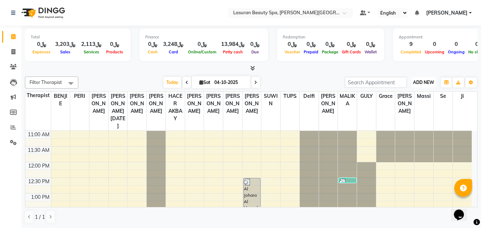
click at [420, 82] on span "ADD NEW" at bounding box center [423, 82] width 21 height 5
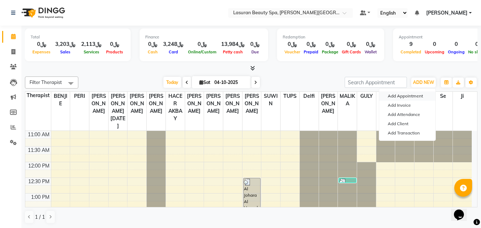
click at [417, 97] on button "Add Appointment" at bounding box center [407, 95] width 56 height 9
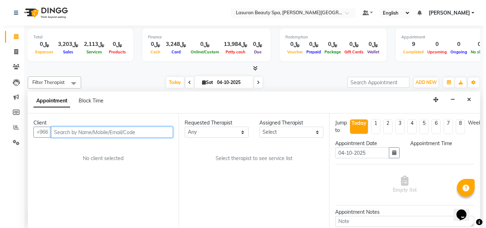
scroll to position [0, 0]
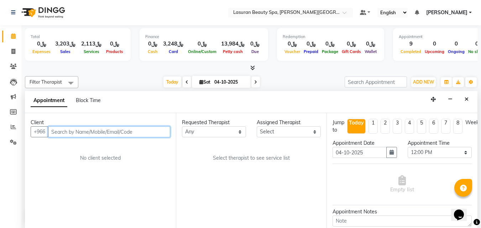
paste input "552110808"
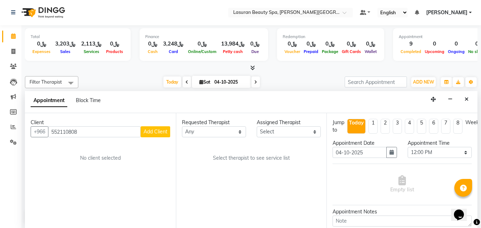
click at [150, 135] on span "Add Client" at bounding box center [155, 132] width 24 height 6
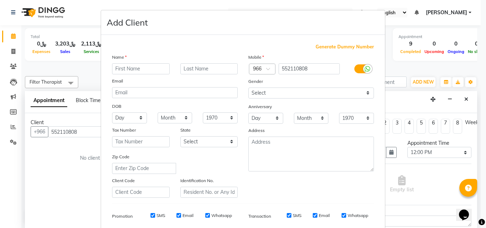
click at [147, 69] on input "text" at bounding box center [141, 68] width 58 height 11
click at [212, 70] on input "text" at bounding box center [209, 68] width 58 height 11
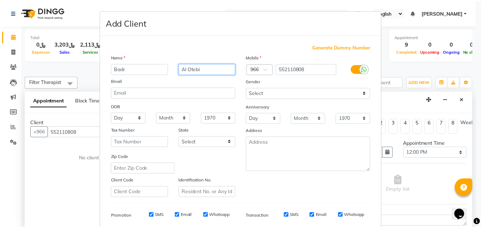
scroll to position [100, 0]
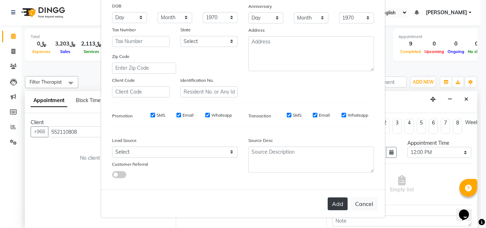
click at [332, 203] on button "Add" at bounding box center [338, 204] width 20 height 13
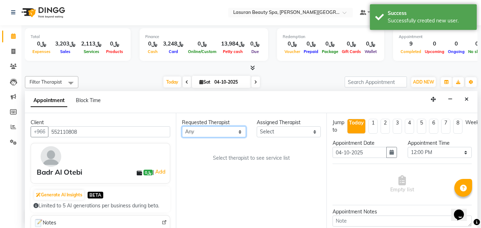
click at [225, 130] on select "Any [PERSON_NAME] ALJOHARY [PERSON_NAME] Kouraichy [PERSON_NAME] [PERSON_NAME] …" at bounding box center [214, 131] width 64 height 11
click at [182, 126] on select "Any [PERSON_NAME] ALJOHARY [PERSON_NAME] Kouraichy [PERSON_NAME] [PERSON_NAME] …" at bounding box center [214, 131] width 64 height 11
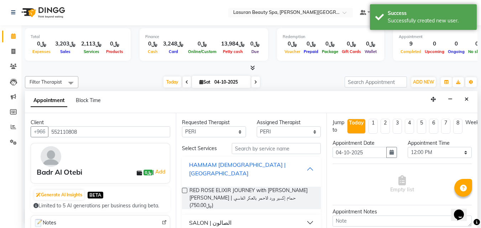
click at [214, 163] on div "HAMMAM [DEMOGRAPHIC_DATA] | [GEOGRAPHIC_DATA]" at bounding box center [248, 169] width 118 height 17
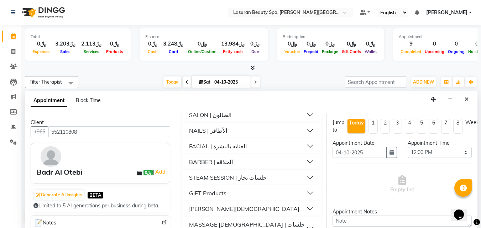
scroll to position [75, 0]
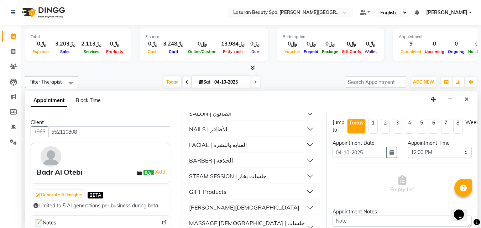
click at [226, 219] on div "MASSAGE [DEMOGRAPHIC_DATA] | جلسات التدليك للرجال" at bounding box center [248, 227] width 118 height 17
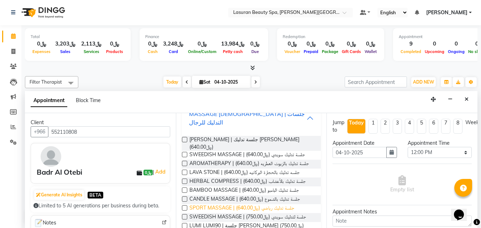
scroll to position [182, 0]
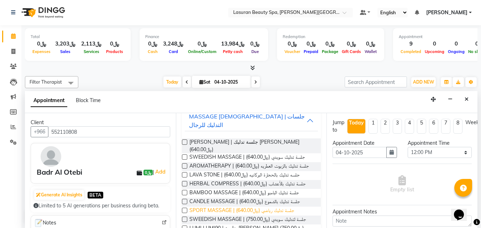
click at [231, 207] on span "SPORT MASSAGE | جلسة تدليك رياضي (﷼640.00)" at bounding box center [241, 211] width 105 height 9
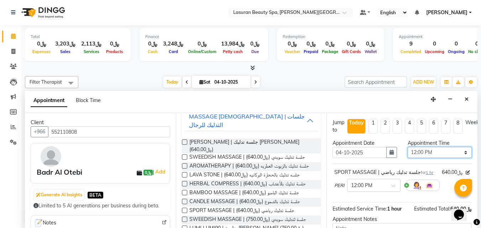
click at [421, 154] on select "Select 12:00 PM 12:15 PM 12:30 PM 12:45 PM 01:00 PM 01:15 PM 01:30 PM 01:45 PM …" at bounding box center [440, 152] width 64 height 11
click at [408, 147] on select "Select 12:00 PM 12:15 PM 12:30 PM 12:45 PM 01:00 PM 01:15 PM 01:30 PM 01:45 PM …" at bounding box center [440, 152] width 64 height 11
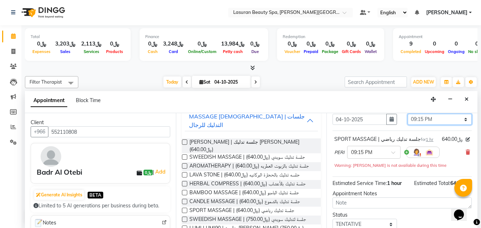
scroll to position [73, 0]
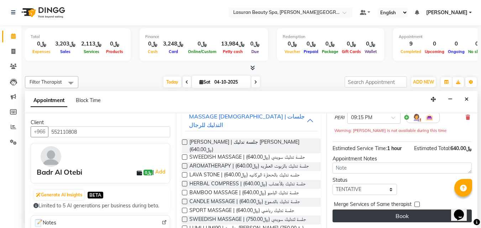
click at [393, 210] on button "Book" at bounding box center [401, 216] width 139 height 13
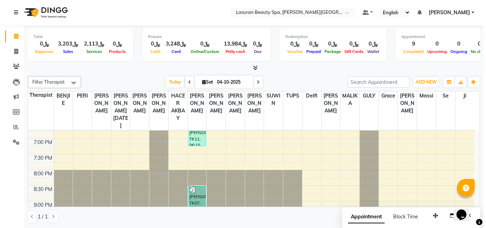
scroll to position [268, 0]
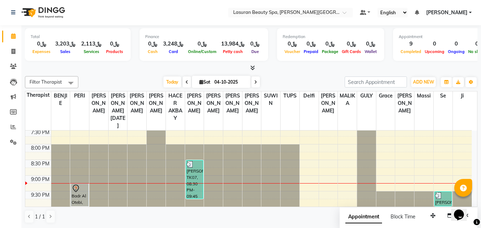
click at [82, 188] on div at bounding box center [80, 188] width 16 height 9
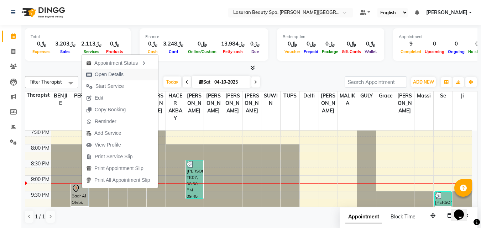
click at [100, 75] on span "Open Details" at bounding box center [109, 74] width 29 height 7
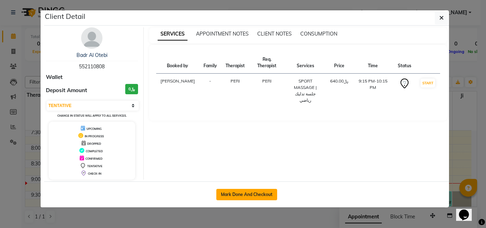
click at [273, 198] on button "Mark Done And Checkout" at bounding box center [246, 194] width 61 height 11
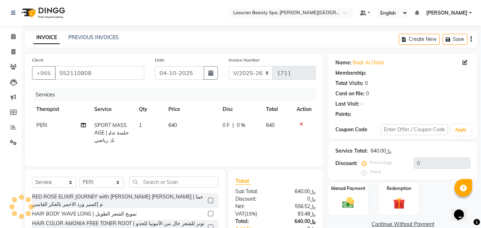
scroll to position [57, 0]
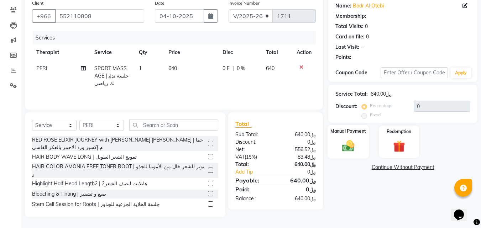
click at [340, 146] on img at bounding box center [348, 146] width 20 height 14
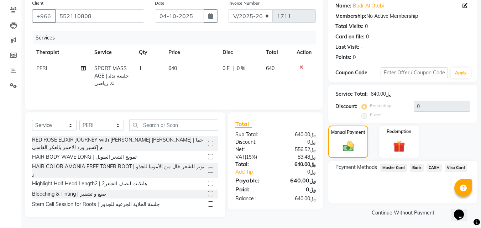
click at [412, 168] on span "Bank" at bounding box center [417, 168] width 14 height 8
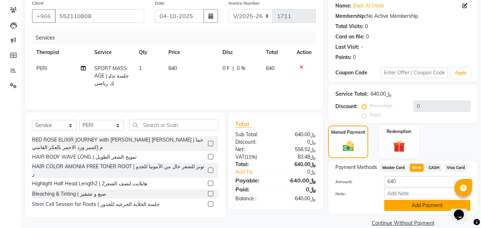
click at [415, 204] on button "Add Payment" at bounding box center [427, 205] width 86 height 11
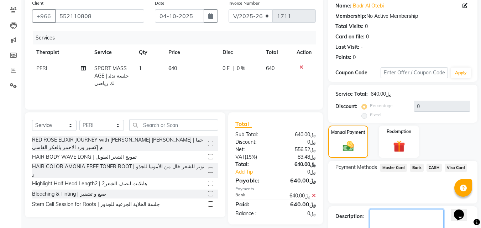
click at [409, 213] on textarea at bounding box center [406, 220] width 74 height 22
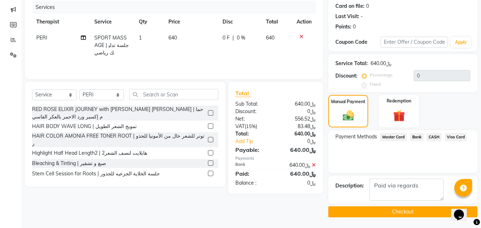
click at [386, 214] on button "Checkout" at bounding box center [402, 211] width 149 height 11
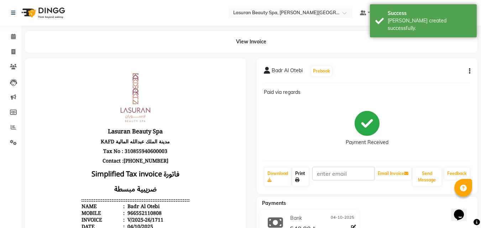
click at [304, 185] on link "Print" at bounding box center [300, 177] width 16 height 19
click at [7, 32] on link "Calendar" at bounding box center [10, 37] width 17 height 12
